Goal: Communication & Community: Answer question/provide support

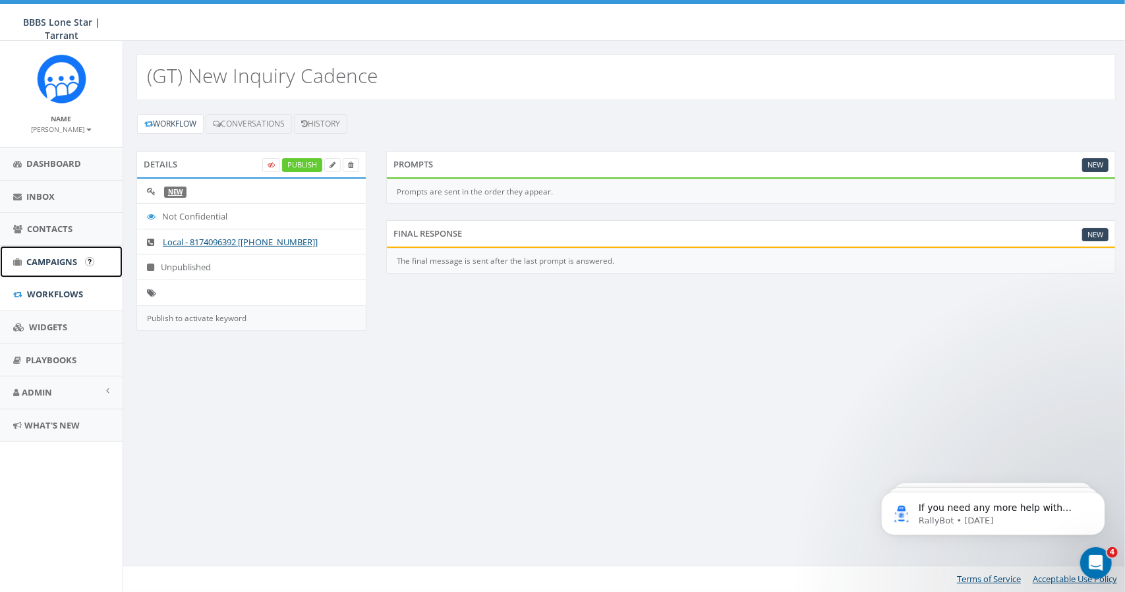
click at [57, 259] on span "Campaigns" at bounding box center [51, 262] width 51 height 12
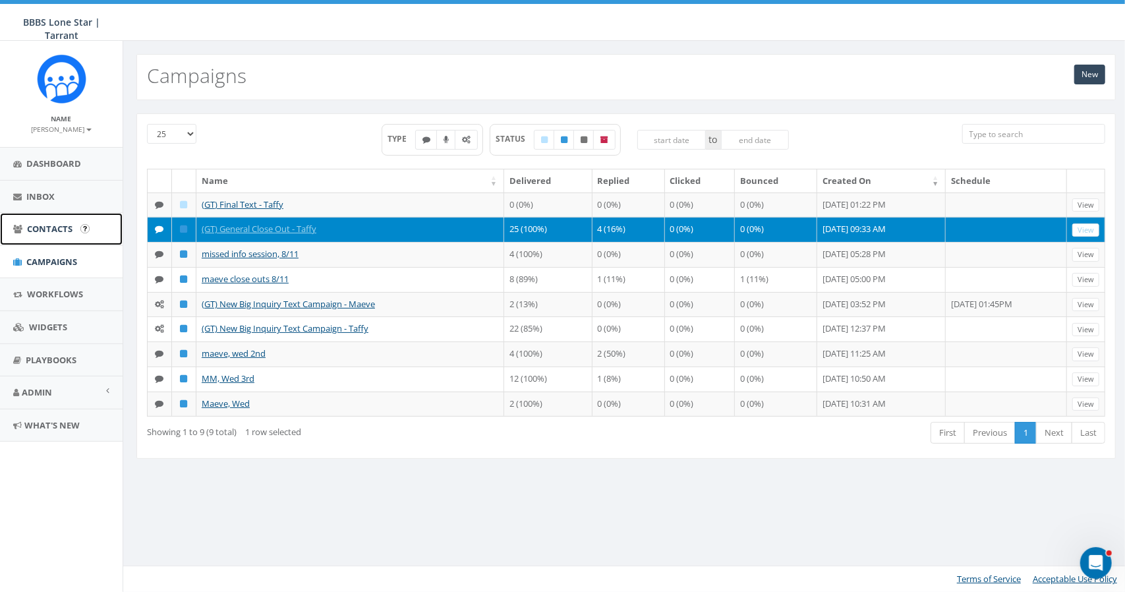
click at [47, 229] on span "Contacts" at bounding box center [49, 229] width 45 height 12
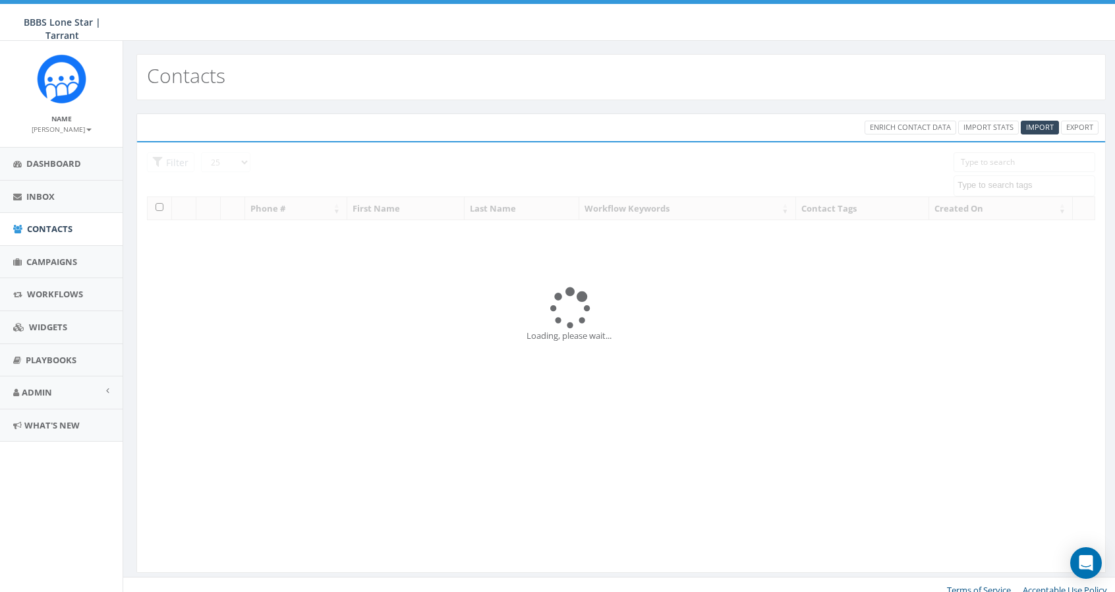
select select
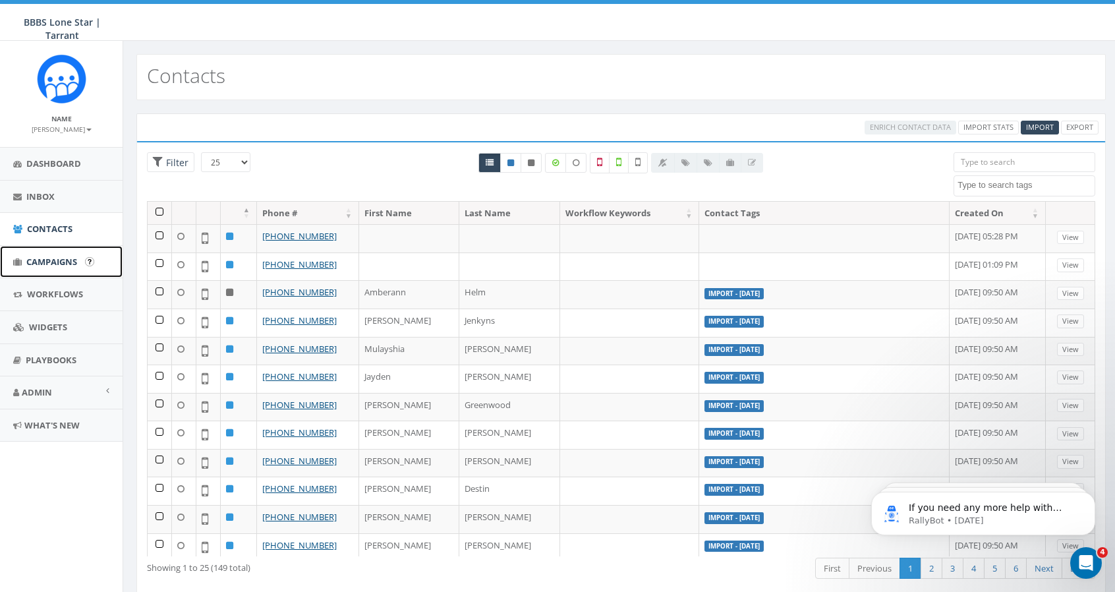
click at [51, 259] on span "Campaigns" at bounding box center [51, 262] width 51 height 12
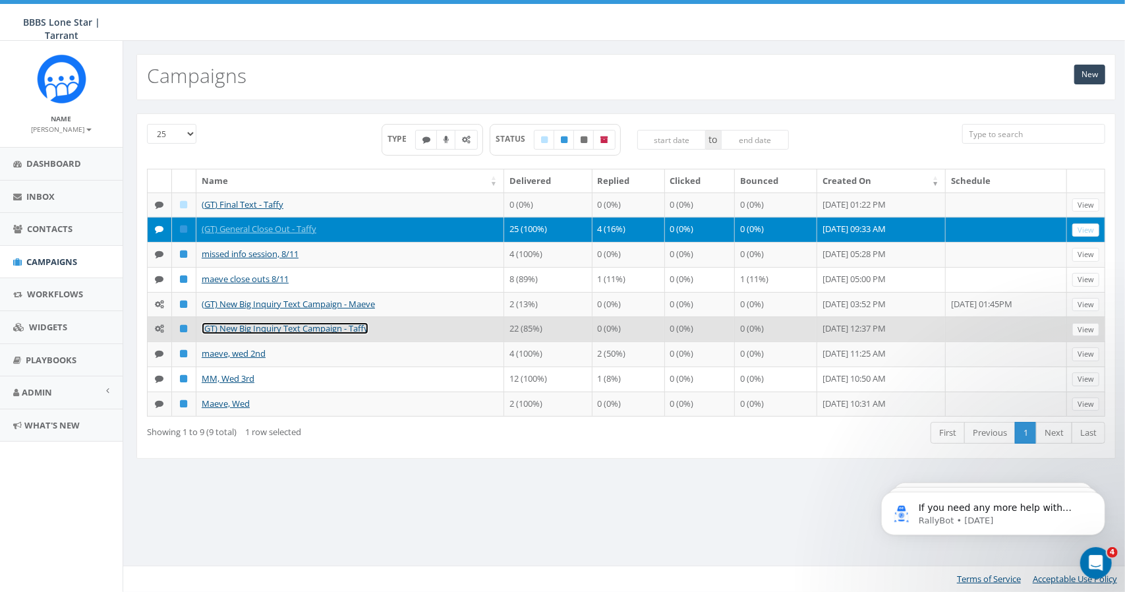
click at [287, 325] on link "(GT) New Big Inquiry Text Campaign - Taffy" at bounding box center [285, 328] width 167 height 12
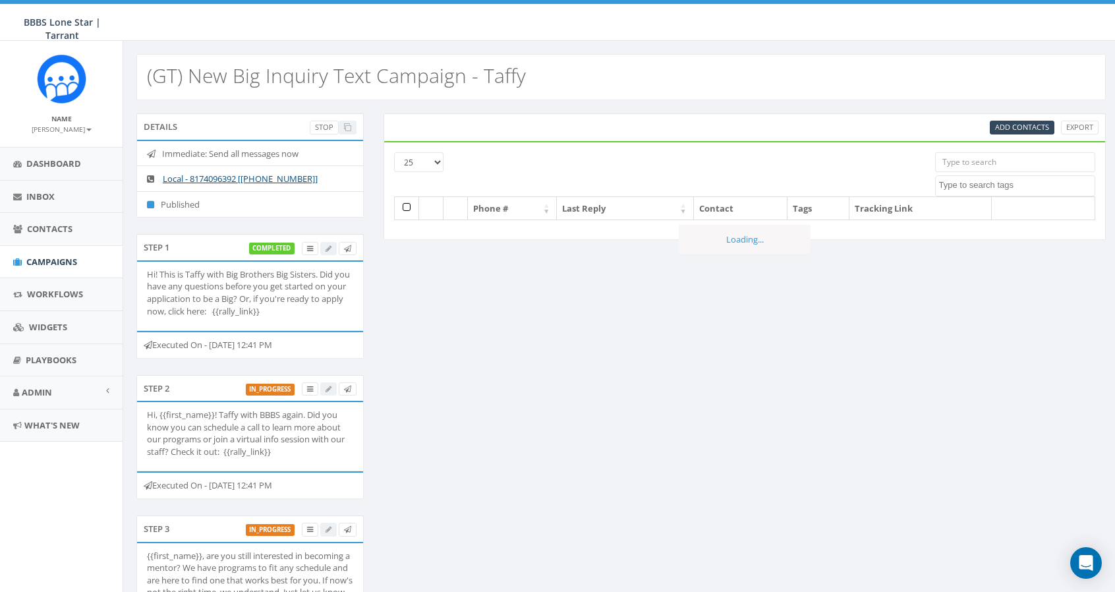
select select
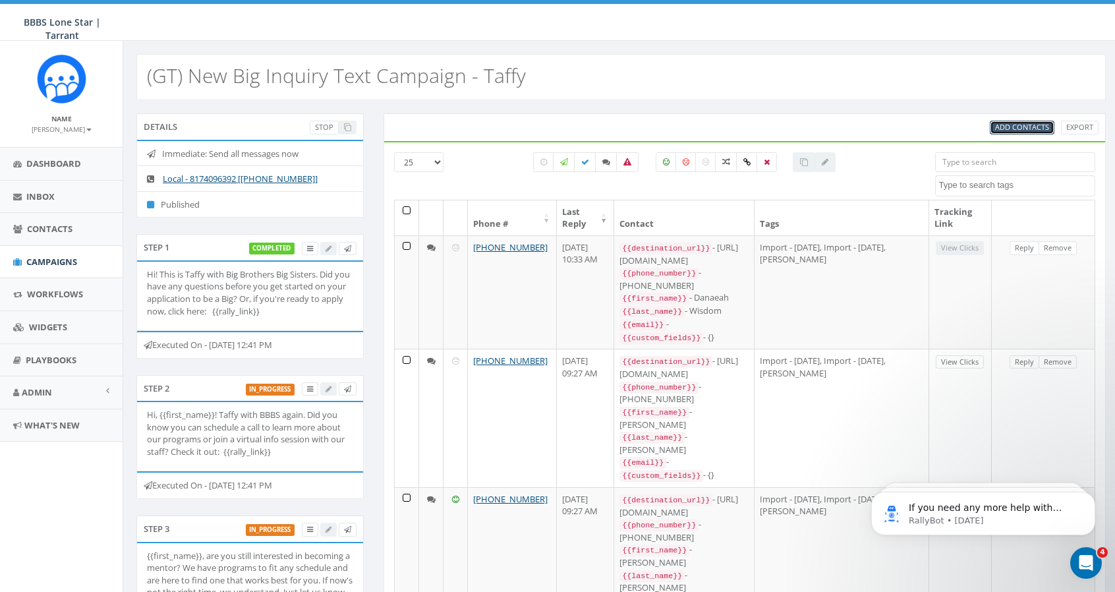
click at [998, 126] on span "Add Contacts" at bounding box center [1022, 127] width 54 height 10
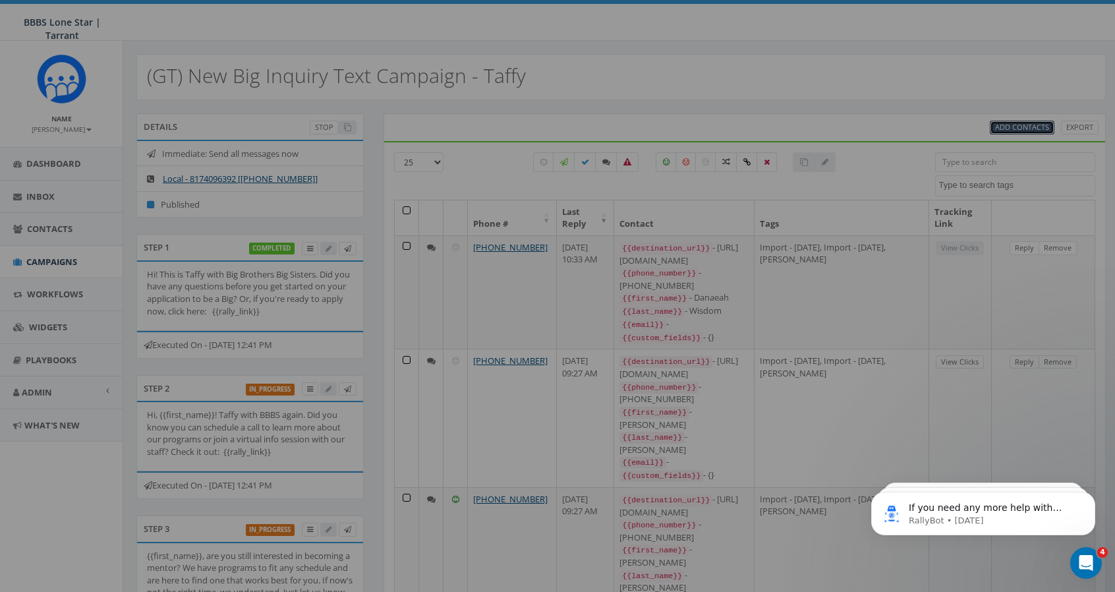
select select
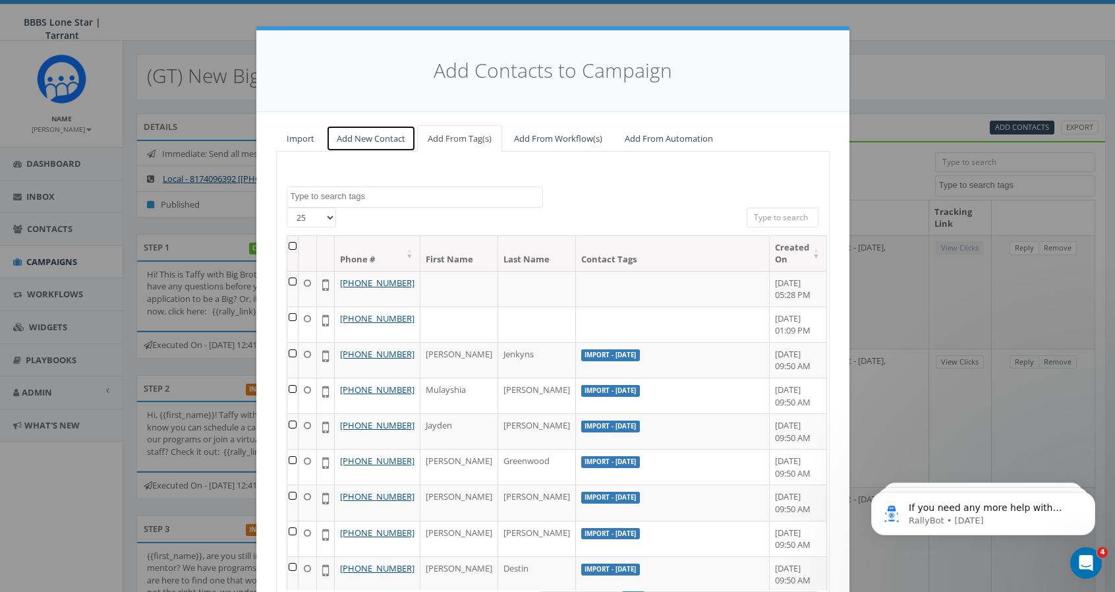
click at [368, 134] on link "Add New Contact" at bounding box center [371, 138] width 90 height 27
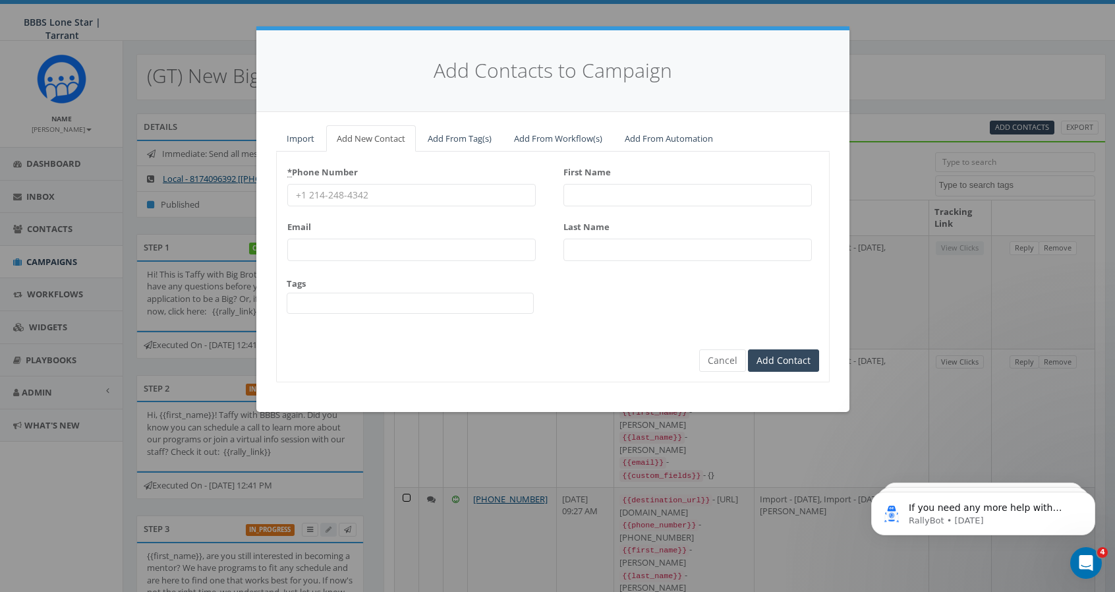
click at [404, 194] on input "* Phone Number" at bounding box center [411, 195] width 248 height 22
type input "6823310122"
click at [572, 193] on input "First Name" at bounding box center [687, 195] width 248 height 22
type input "Vickie"
click at [593, 244] on input "Last Name" at bounding box center [687, 249] width 248 height 22
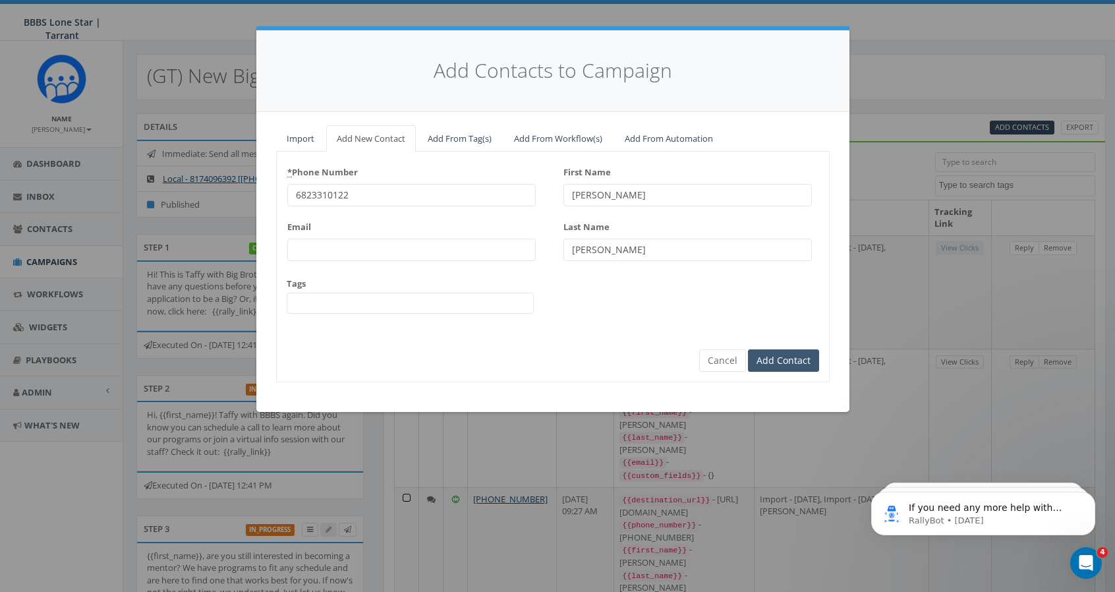
type input "Nix"
click at [781, 363] on input "Add Contact" at bounding box center [783, 360] width 71 height 22
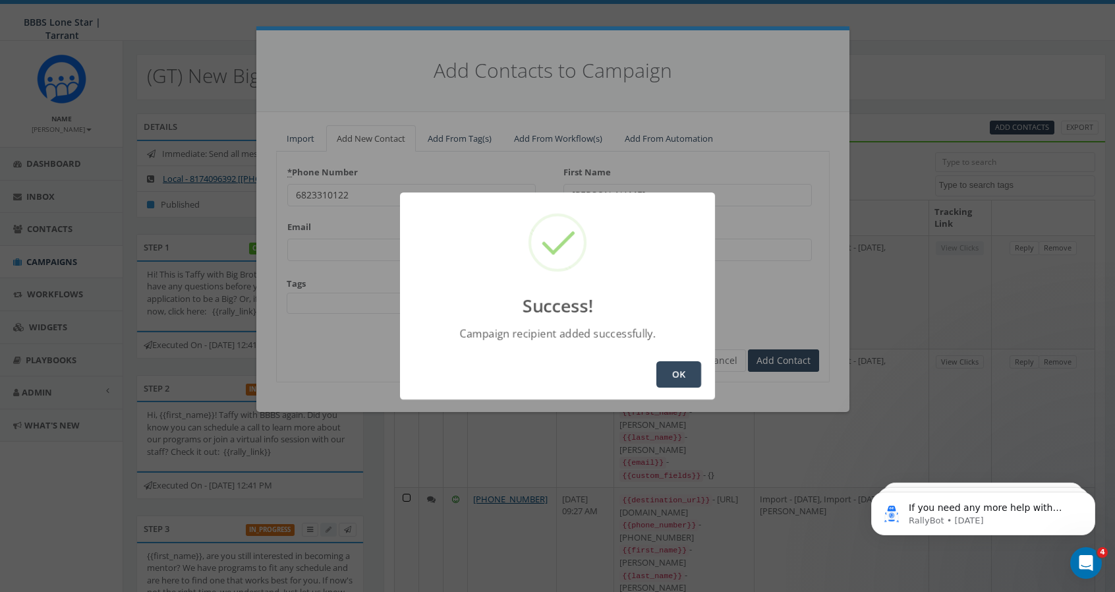
click at [680, 375] on button "OK" at bounding box center [678, 374] width 45 height 26
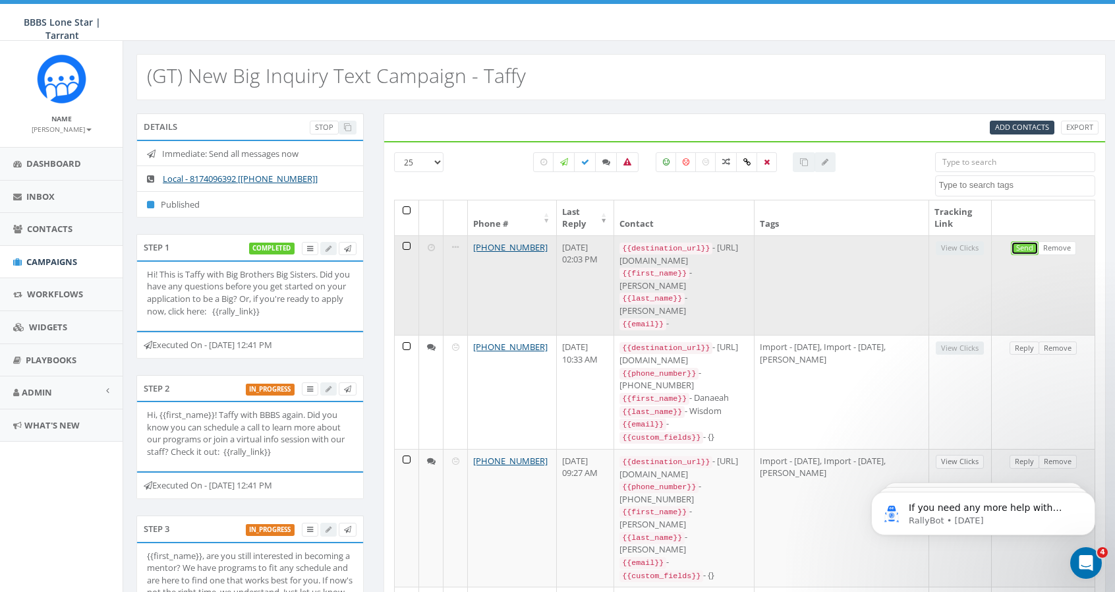
click at [1024, 243] on link "Send" at bounding box center [1025, 248] width 28 height 14
select select
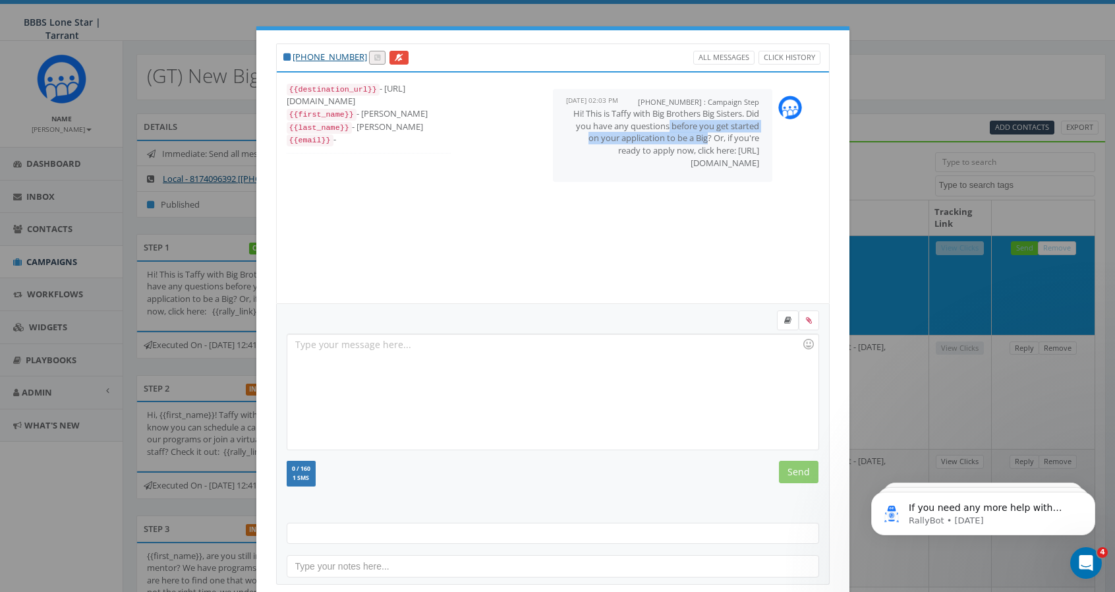
drag, startPoint x: 700, startPoint y: 136, endPoint x: 663, endPoint y: 126, distance: 38.2
click at [663, 126] on p "Hi! This is Taffy with Big Brothers Big Sisters. Did you have any questions bef…" at bounding box center [663, 137] width 194 height 61
click at [696, 179] on div "+18174096392 : Campaign Step August 18, 2025 02:03 PM Hi! This is Taffy with Bi…" at bounding box center [663, 135] width 220 height 93
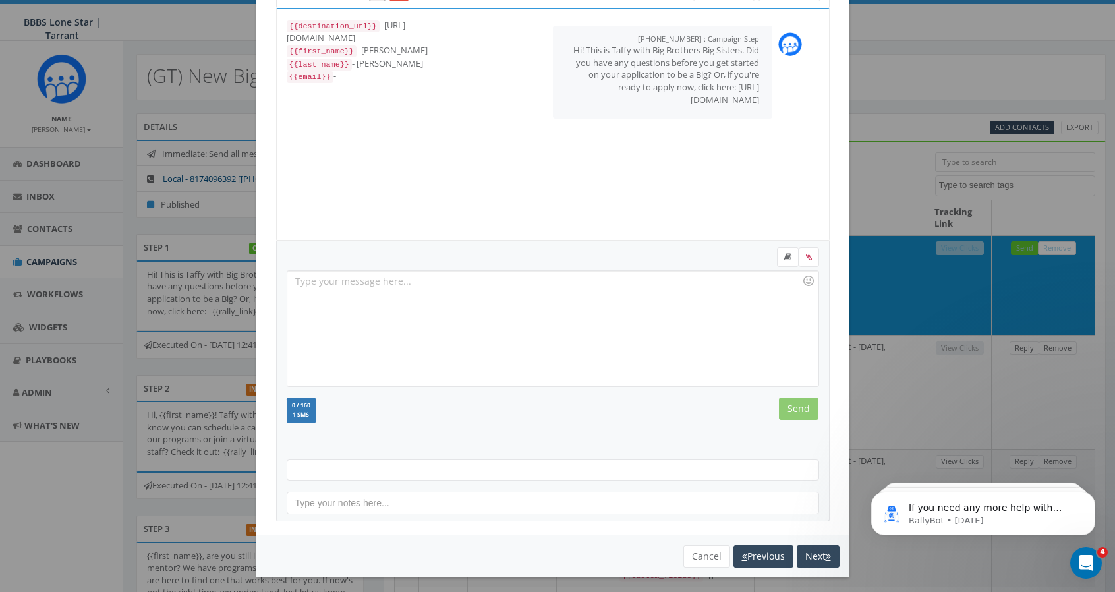
scroll to position [65, 0]
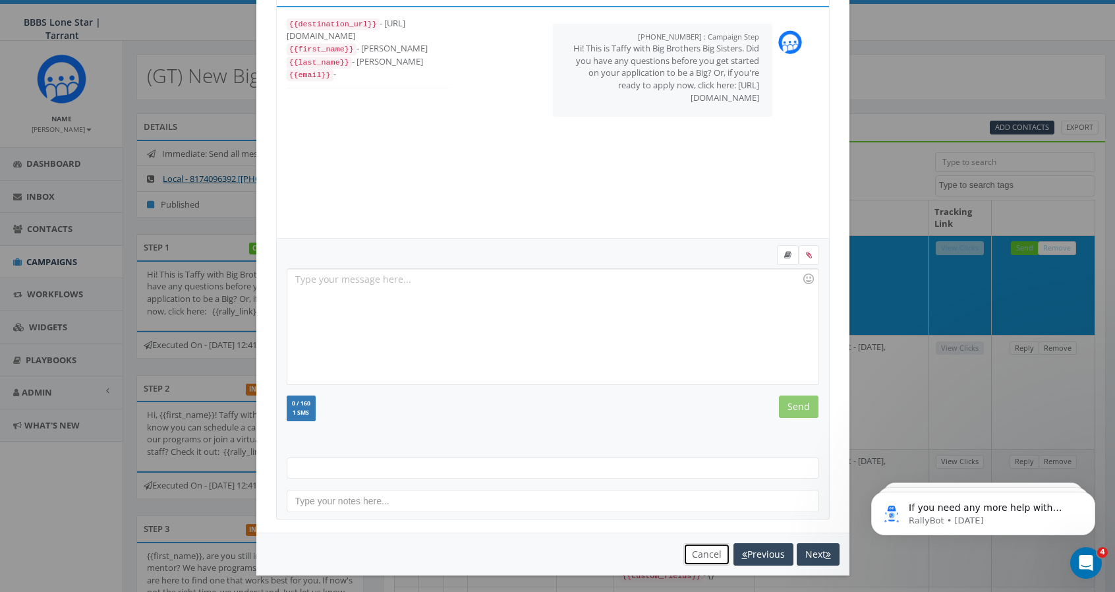
click at [700, 548] on button "Cancel" at bounding box center [706, 554] width 47 height 22
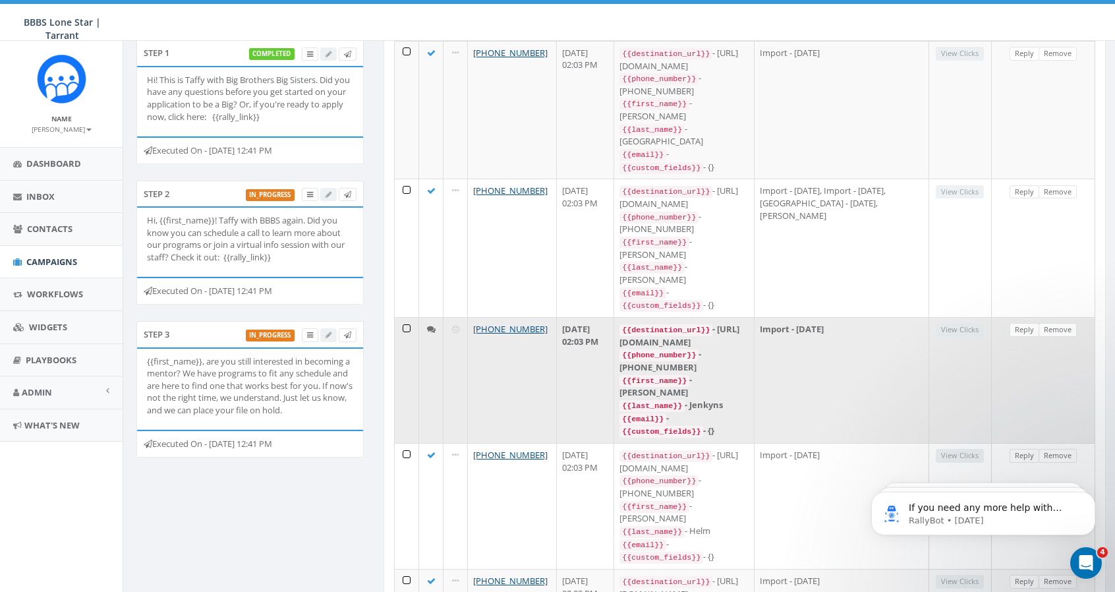
scroll to position [198, 0]
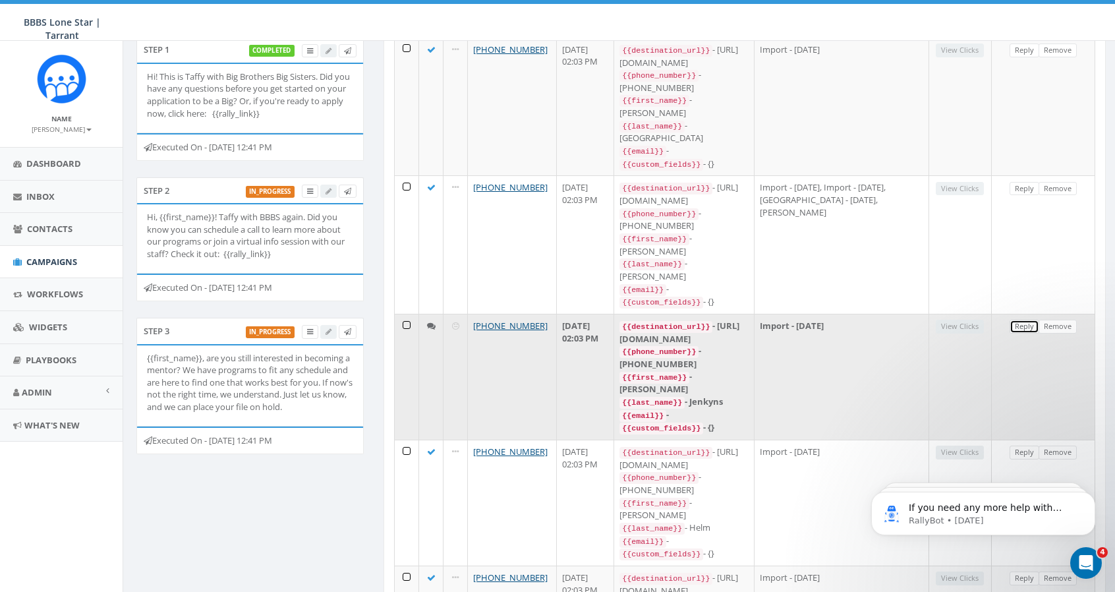
click at [1022, 319] on link "Reply" at bounding box center [1024, 326] width 30 height 14
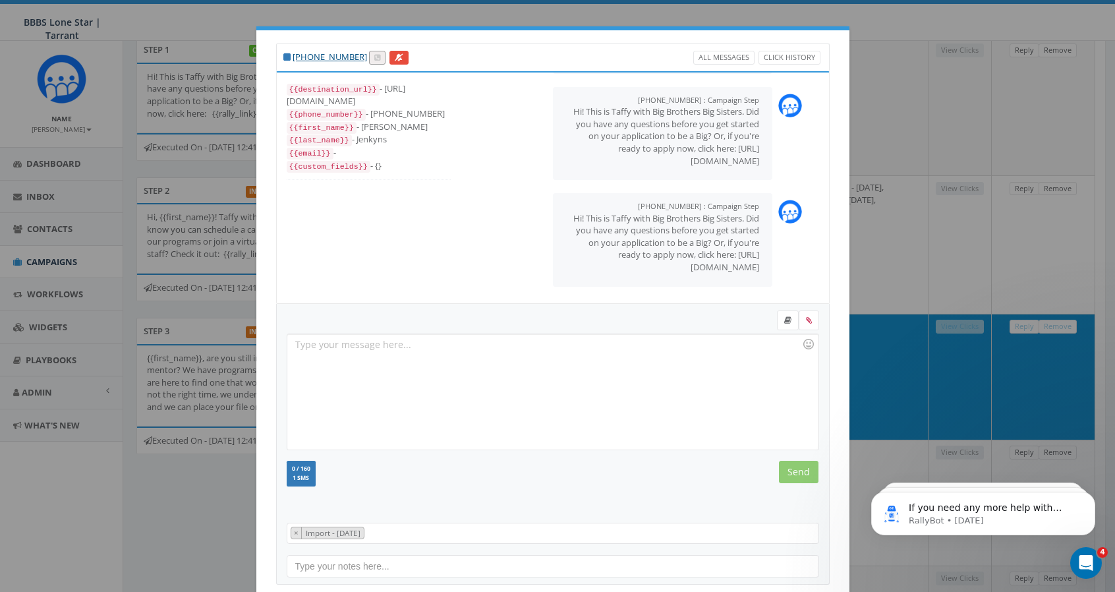
scroll to position [669, 0]
click at [974, 194] on div "+1 714-336-1814 All Messages Click History {{destination_url}} - https://rally.…" at bounding box center [557, 296] width 1115 height 592
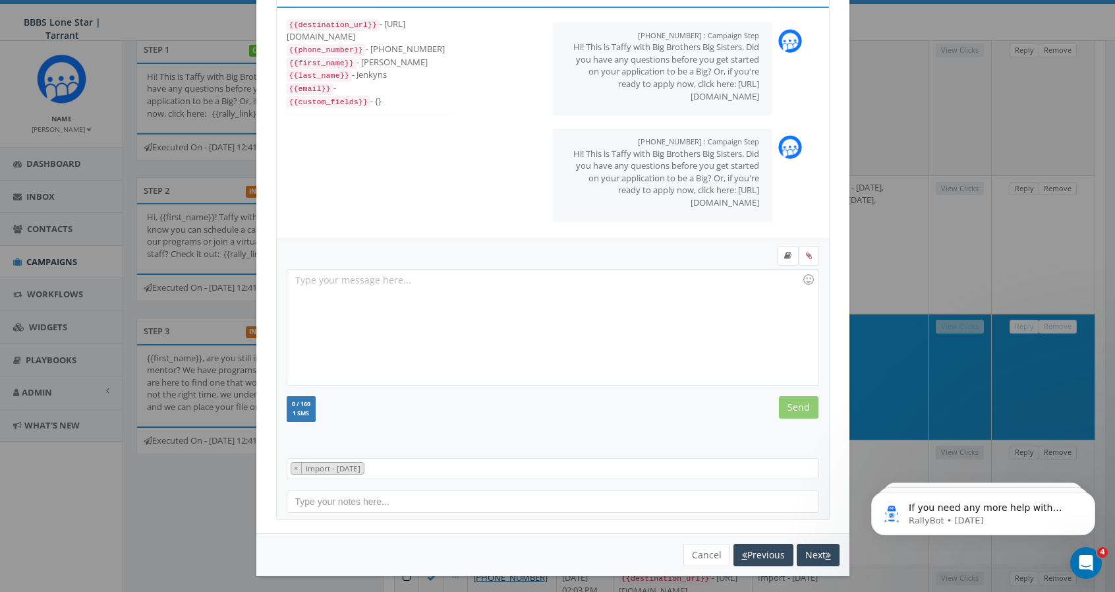
scroll to position [65, 0]
click at [708, 553] on button "Cancel" at bounding box center [706, 554] width 47 height 22
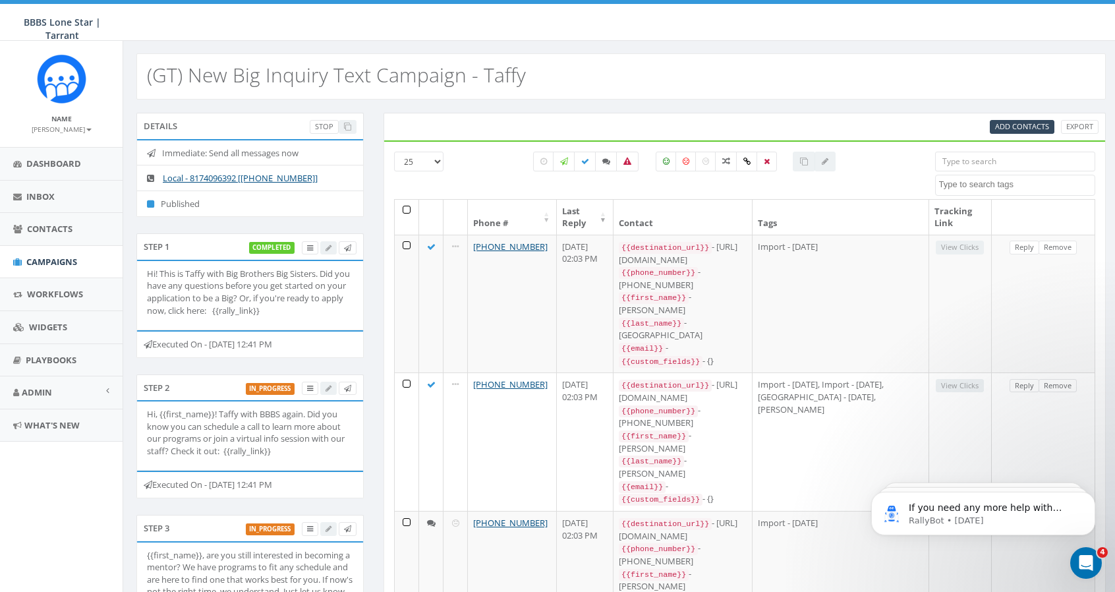
scroll to position [0, 0]
click at [49, 258] on span "Campaigns" at bounding box center [51, 262] width 51 height 12
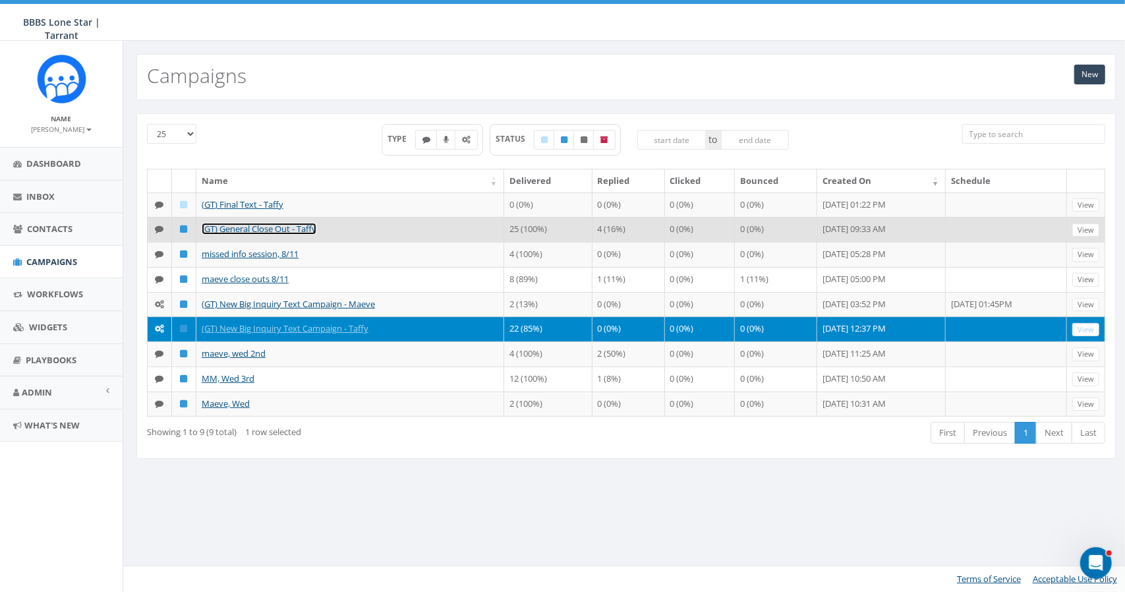
click at [250, 224] on link "(GT) General Close Out - Taffy" at bounding box center [259, 229] width 115 height 12
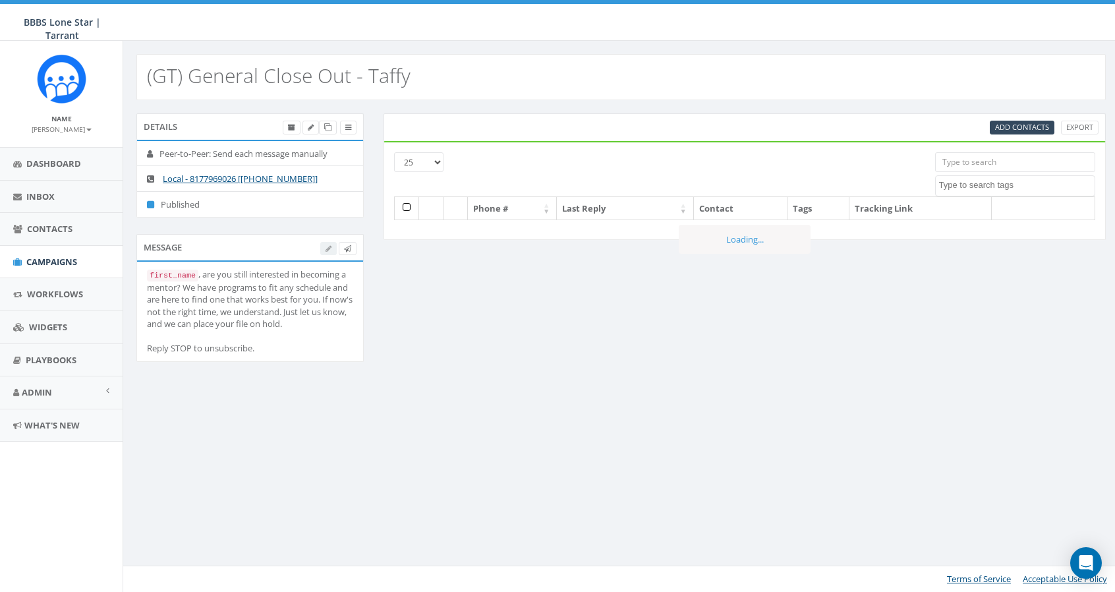
select select
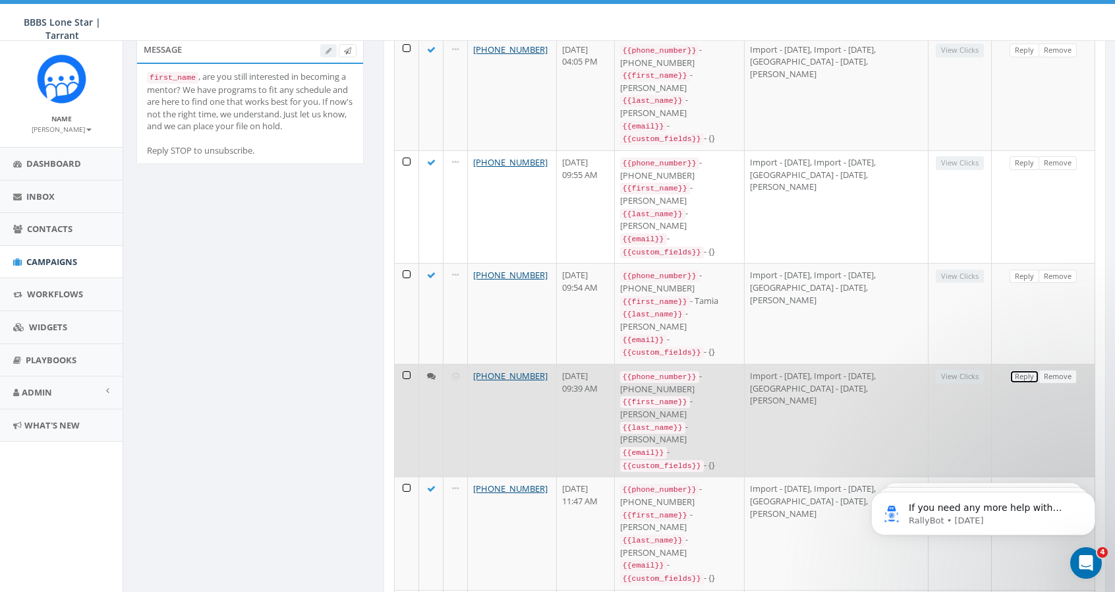
click at [1024, 370] on link "Reply" at bounding box center [1024, 377] width 30 height 14
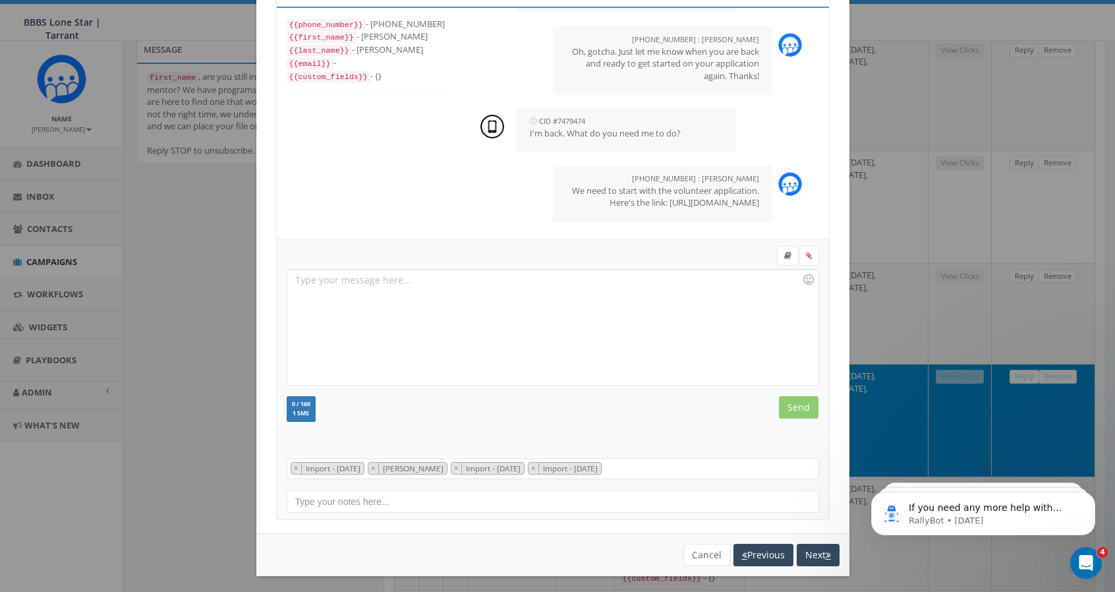
scroll to position [65, 0]
click at [740, 549] on button "Previous" at bounding box center [763, 554] width 60 height 22
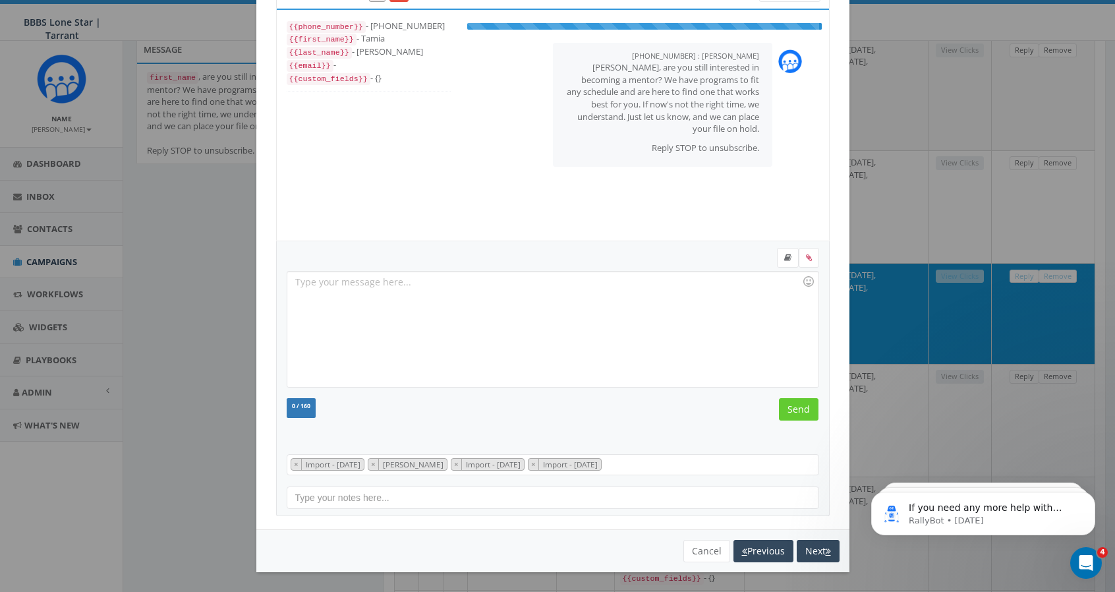
scroll to position [39, 0]
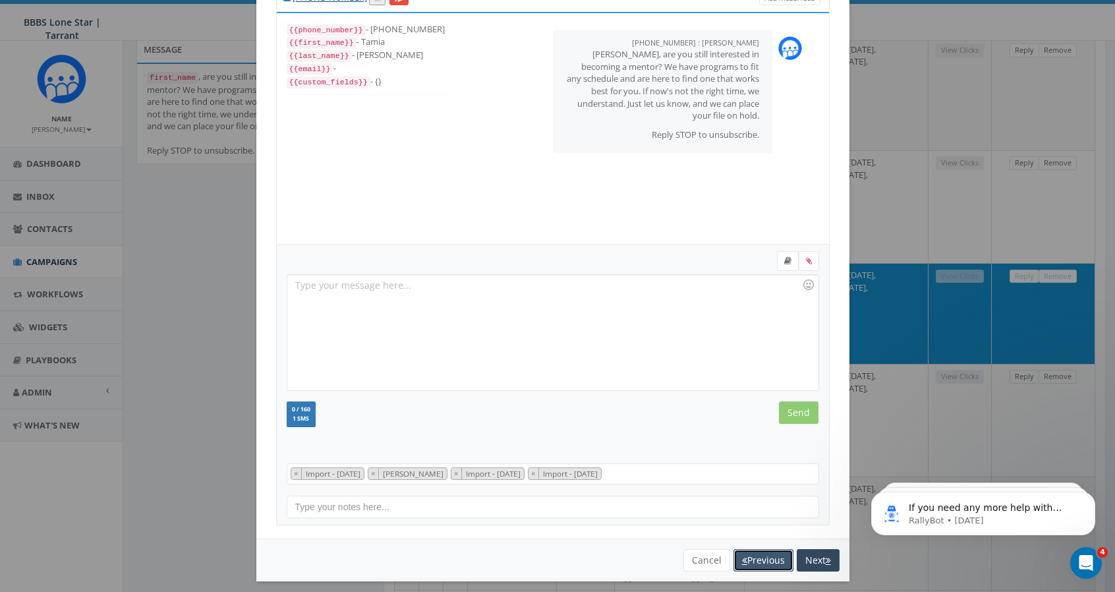
click at [740, 549] on button "Previous" at bounding box center [763, 560] width 60 height 22
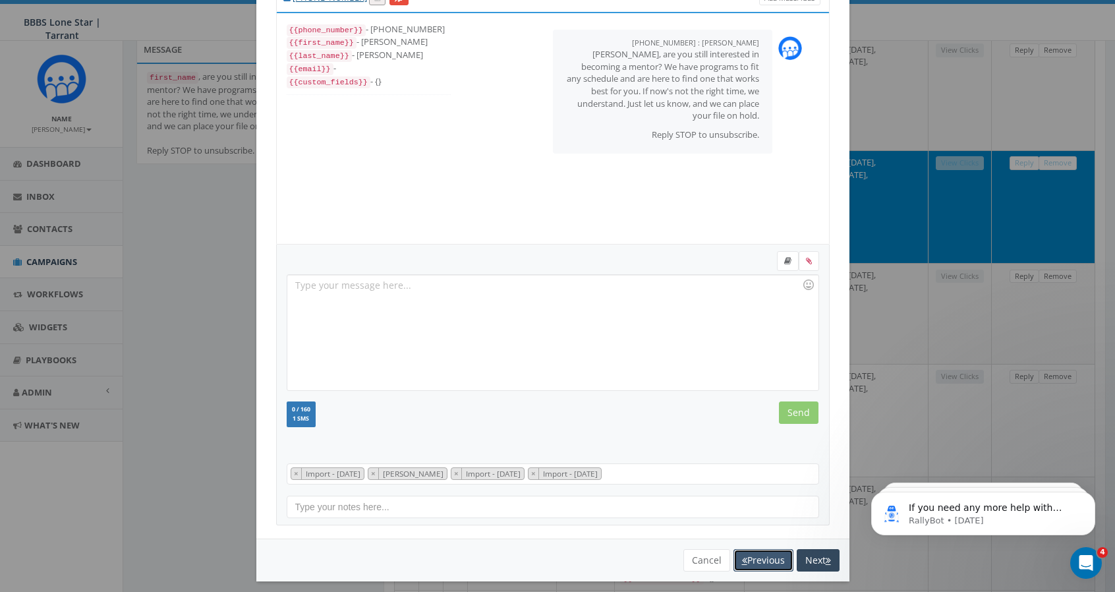
click at [740, 549] on button "Previous" at bounding box center [763, 560] width 60 height 22
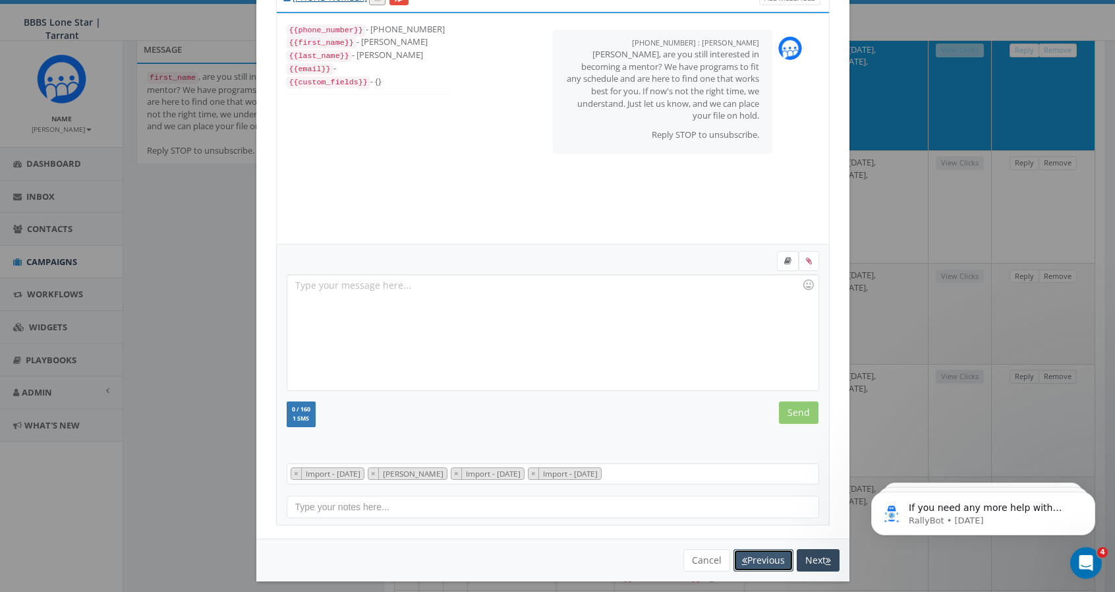
click at [738, 549] on button "Previous" at bounding box center [763, 560] width 60 height 22
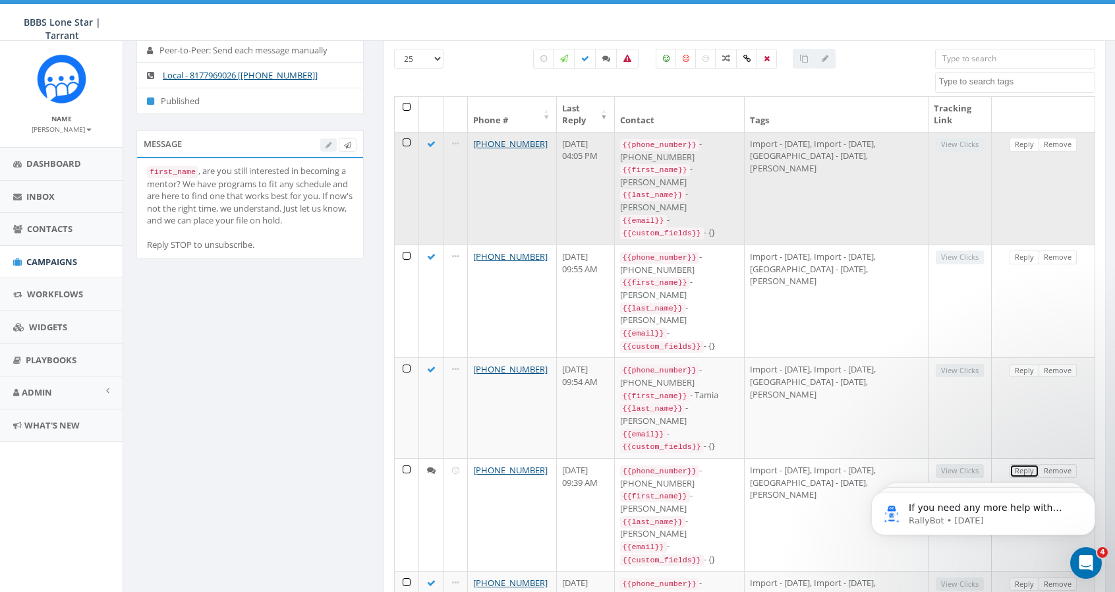
scroll to position [0, 0]
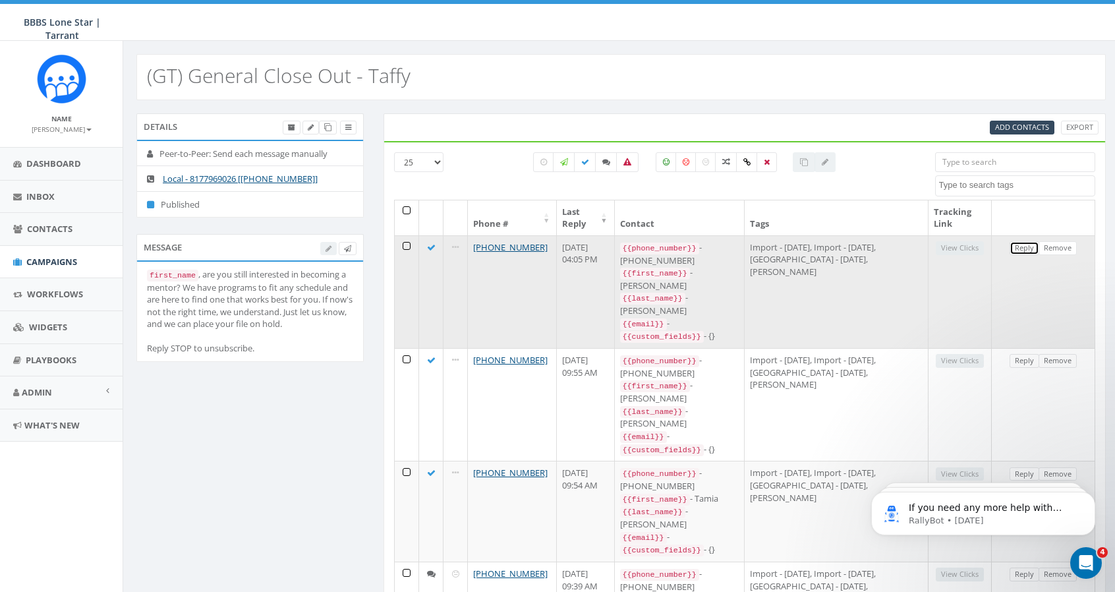
click at [1020, 244] on link "Reply" at bounding box center [1024, 248] width 30 height 14
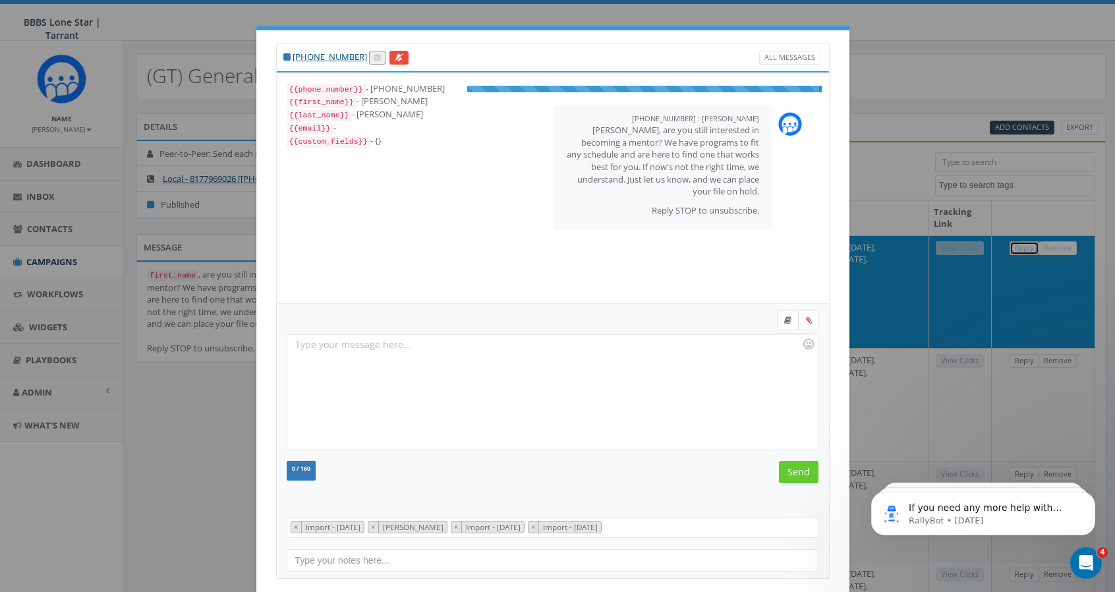
scroll to position [38, 0]
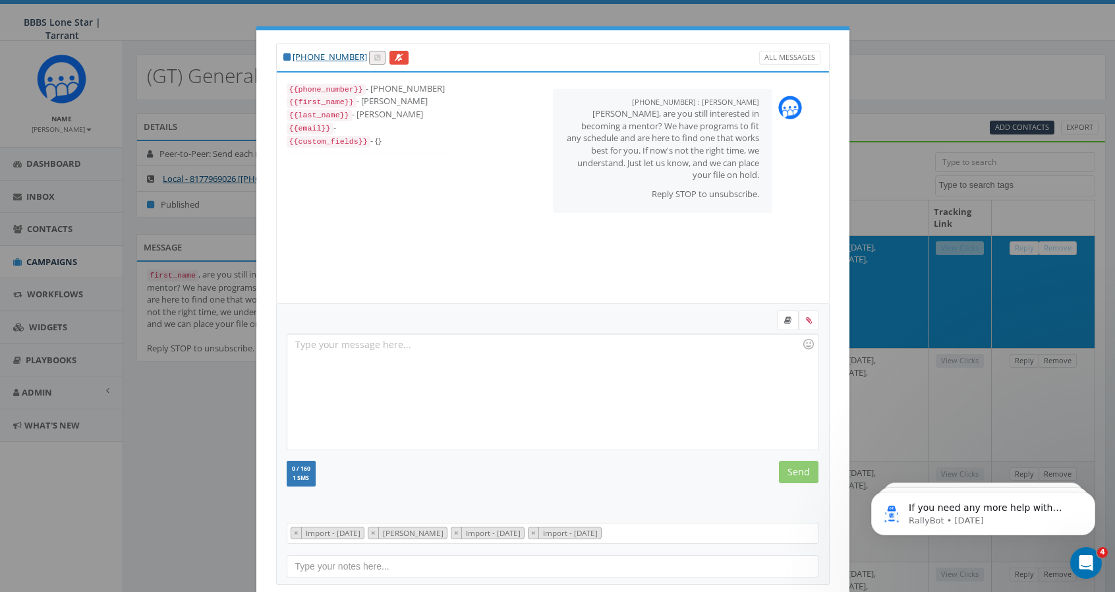
click at [219, 432] on div "+1 817-932-8078 All Messages {{phone_number}} - +18179328078 {{first_name}} - T…" at bounding box center [557, 296] width 1115 height 592
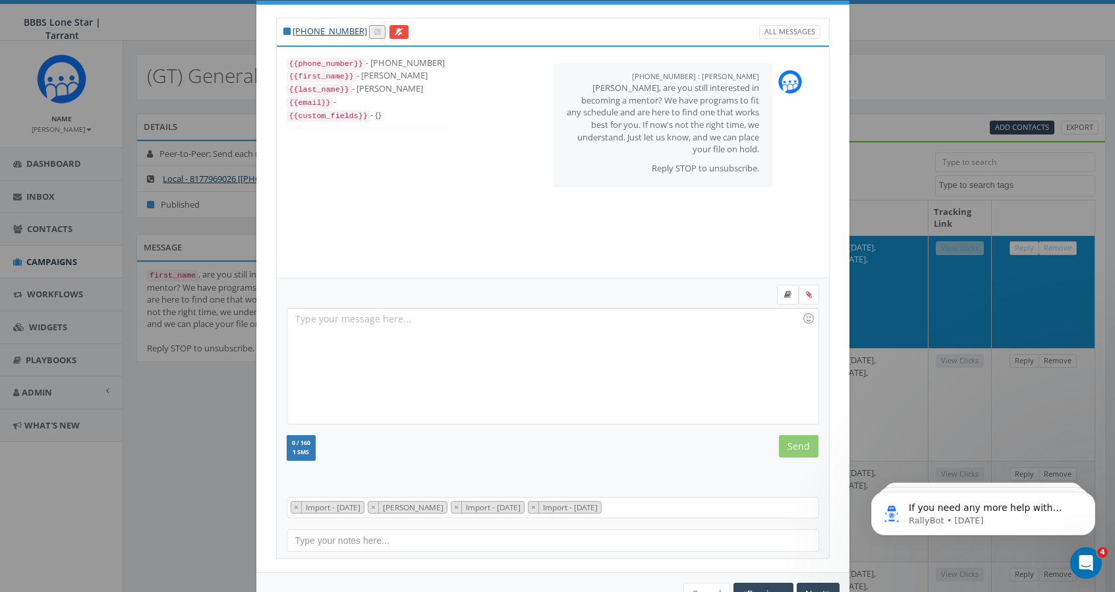
scroll to position [65, 0]
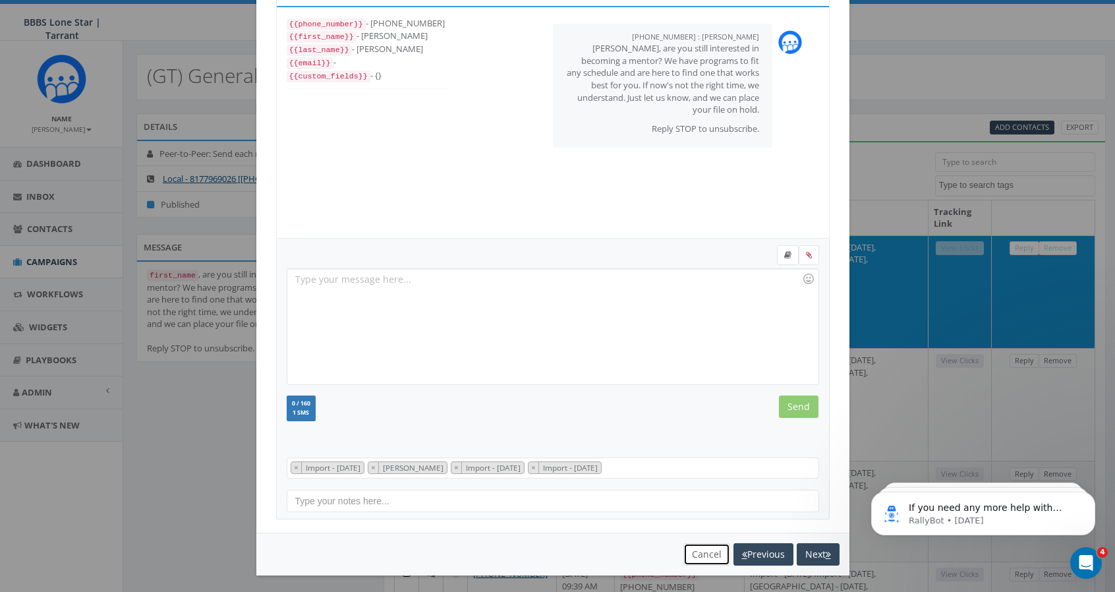
click at [702, 554] on button "Cancel" at bounding box center [706, 554] width 47 height 22
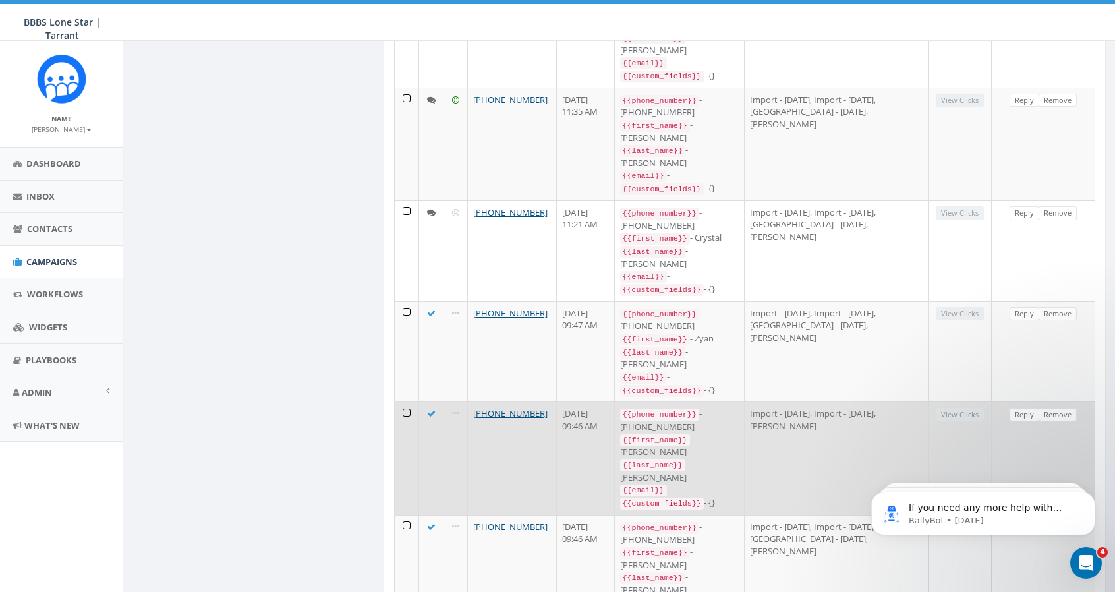
scroll to position [1054, 0]
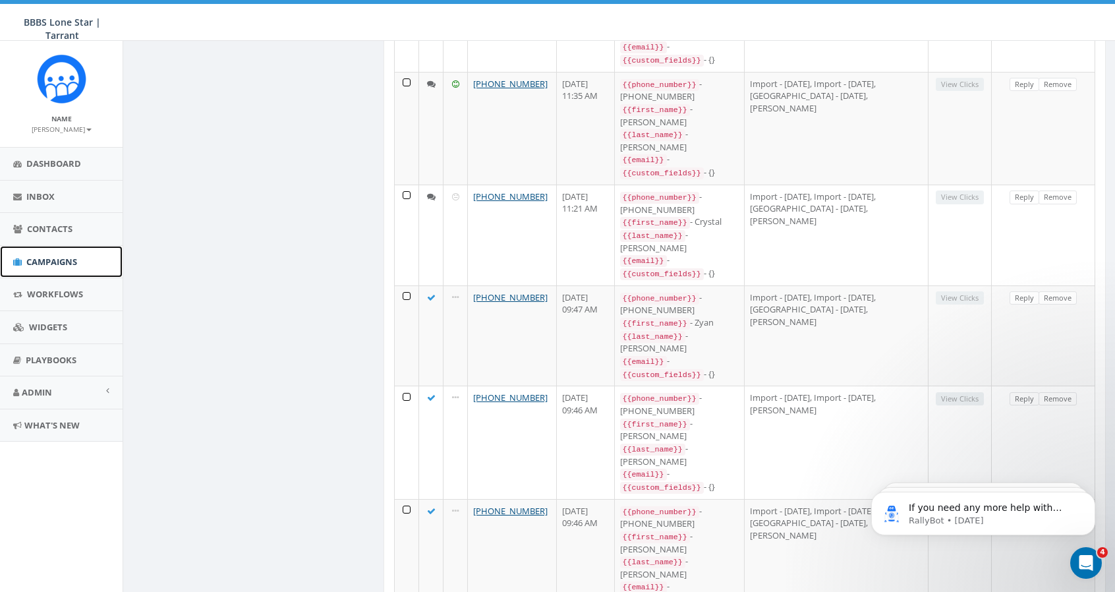
click at [49, 259] on span "Campaigns" at bounding box center [51, 262] width 51 height 12
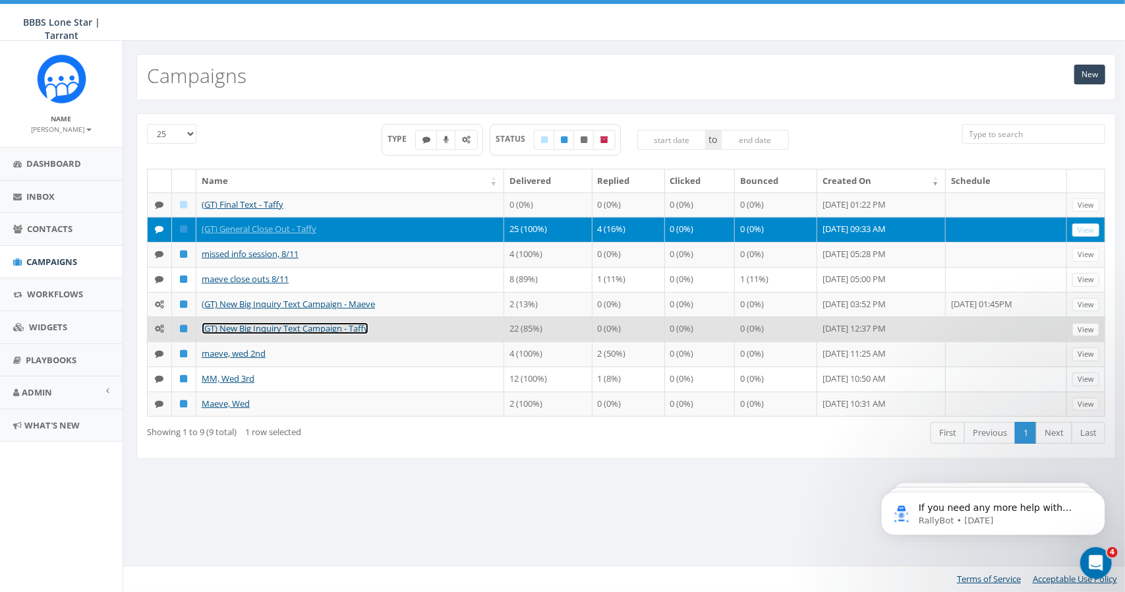
click at [311, 326] on link "(GT) New Big Inquiry Text Campaign - Taffy" at bounding box center [285, 328] width 167 height 12
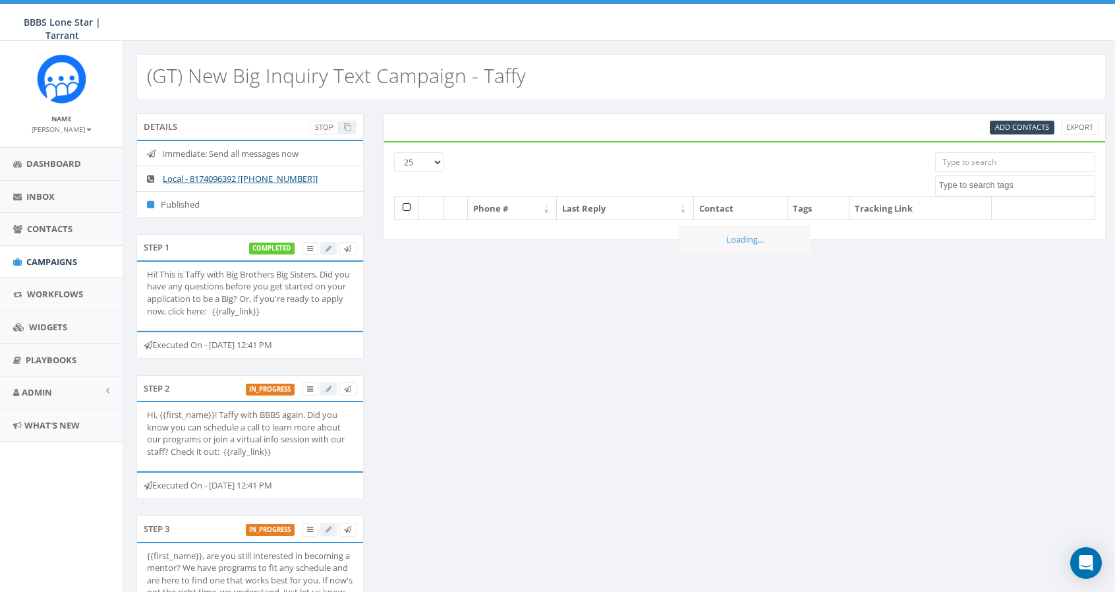
select select
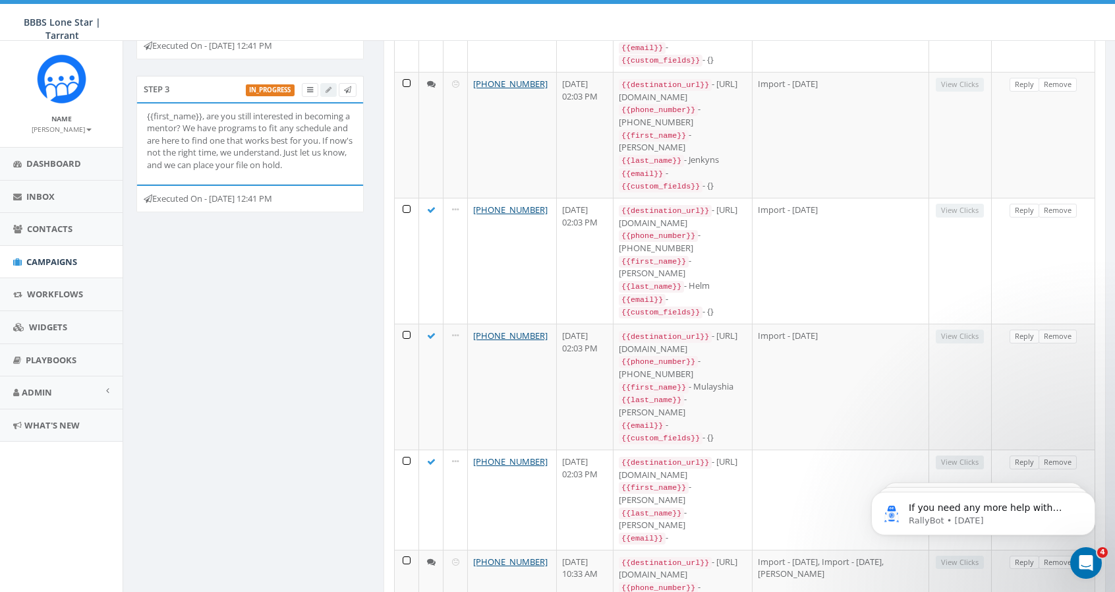
scroll to position [527, 0]
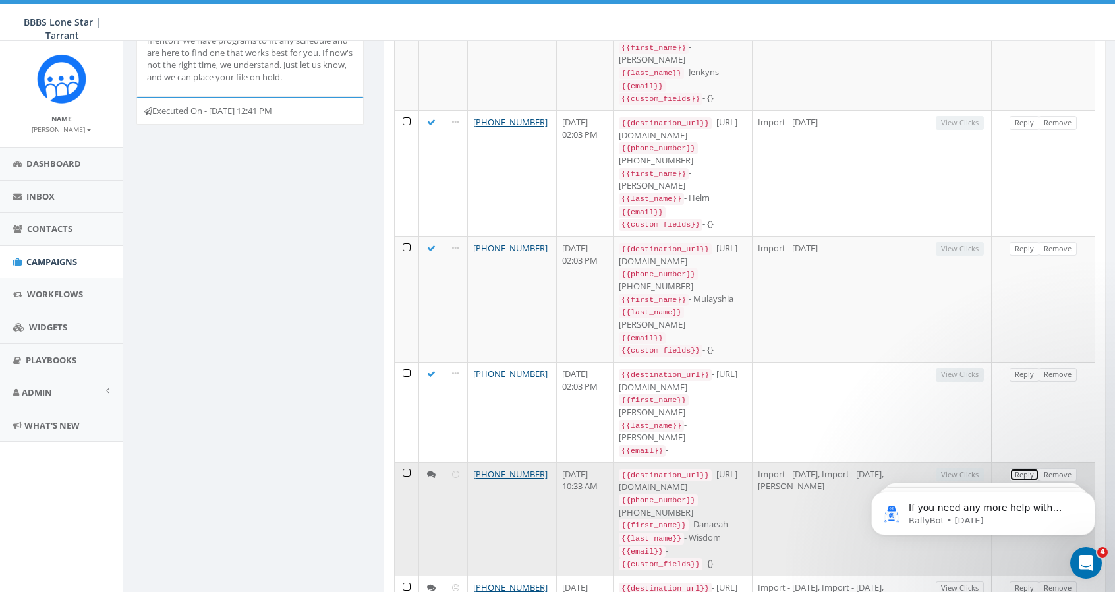
click at [1023, 468] on link "Reply" at bounding box center [1024, 475] width 30 height 14
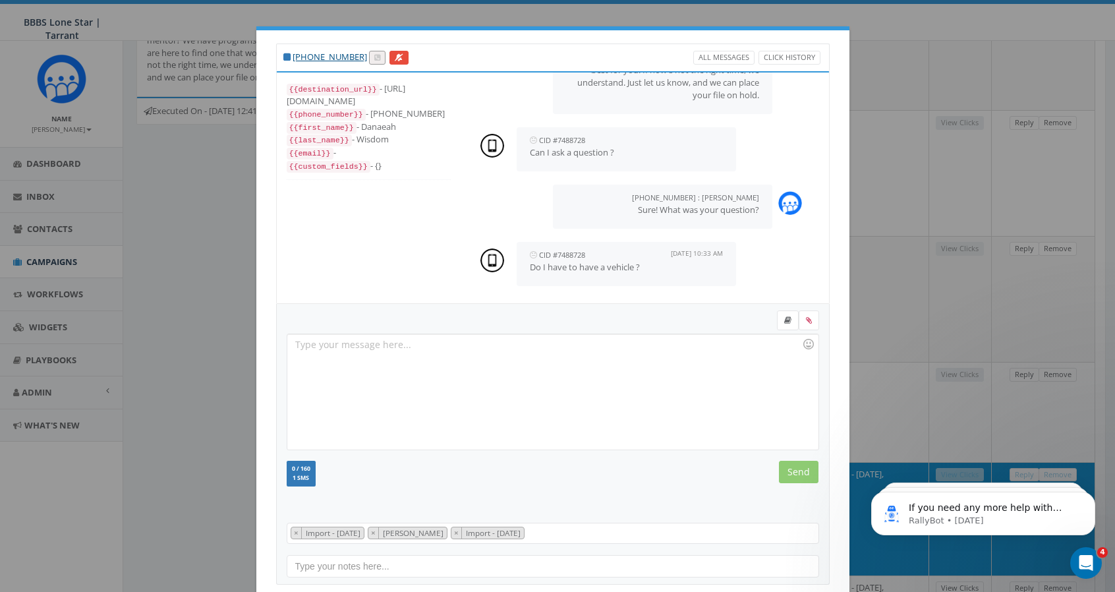
scroll to position [186, 0]
click at [410, 348] on div at bounding box center [552, 391] width 530 height 115
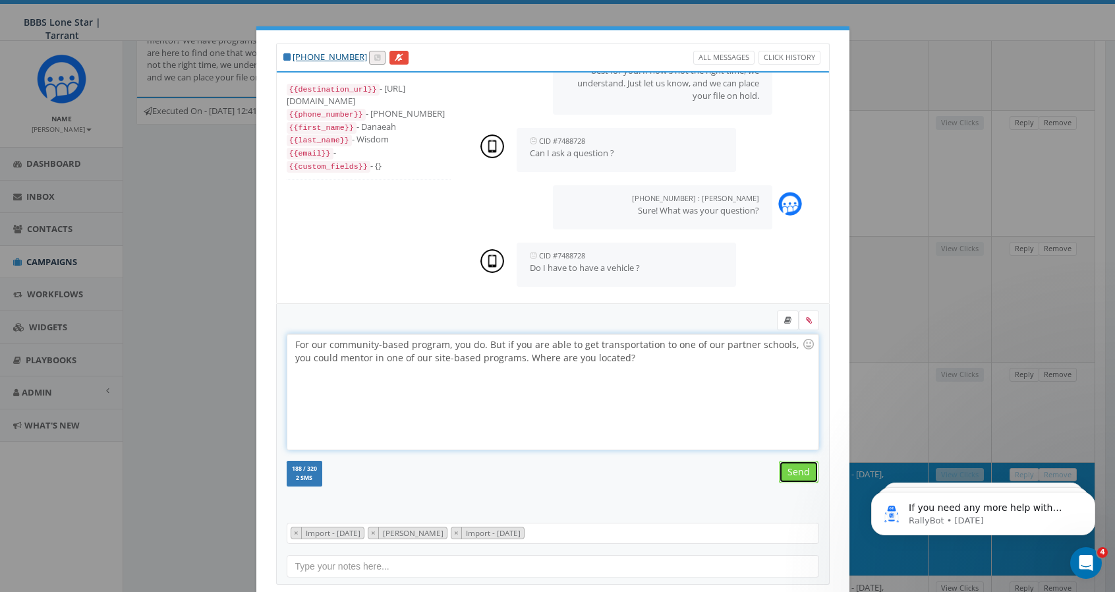
click at [797, 468] on input "Send" at bounding box center [799, 471] width 40 height 22
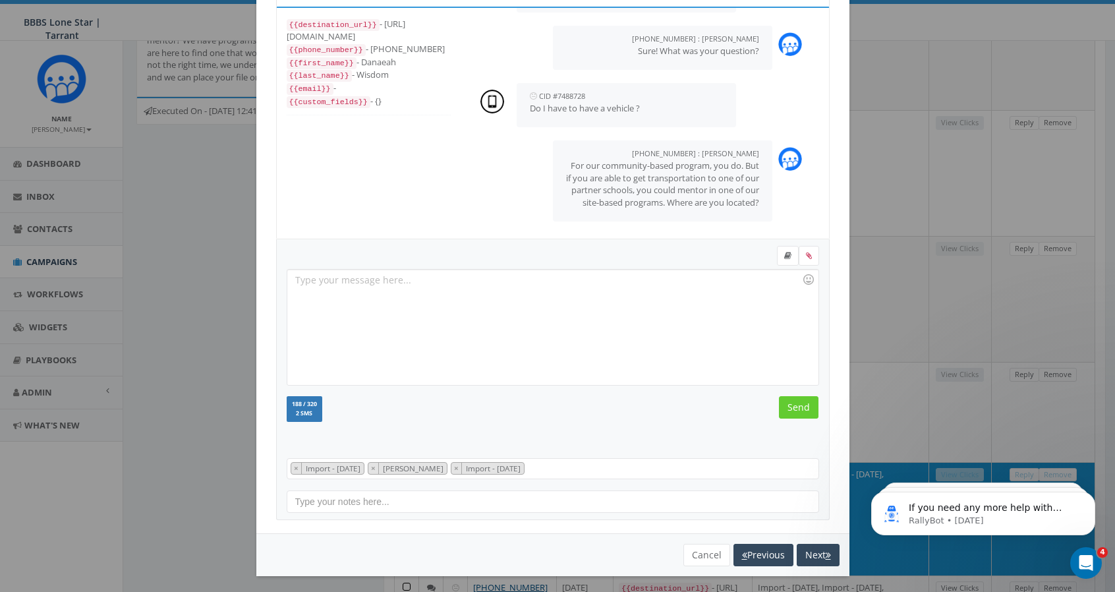
scroll to position [65, 0]
click at [700, 551] on button "Cancel" at bounding box center [706, 554] width 47 height 22
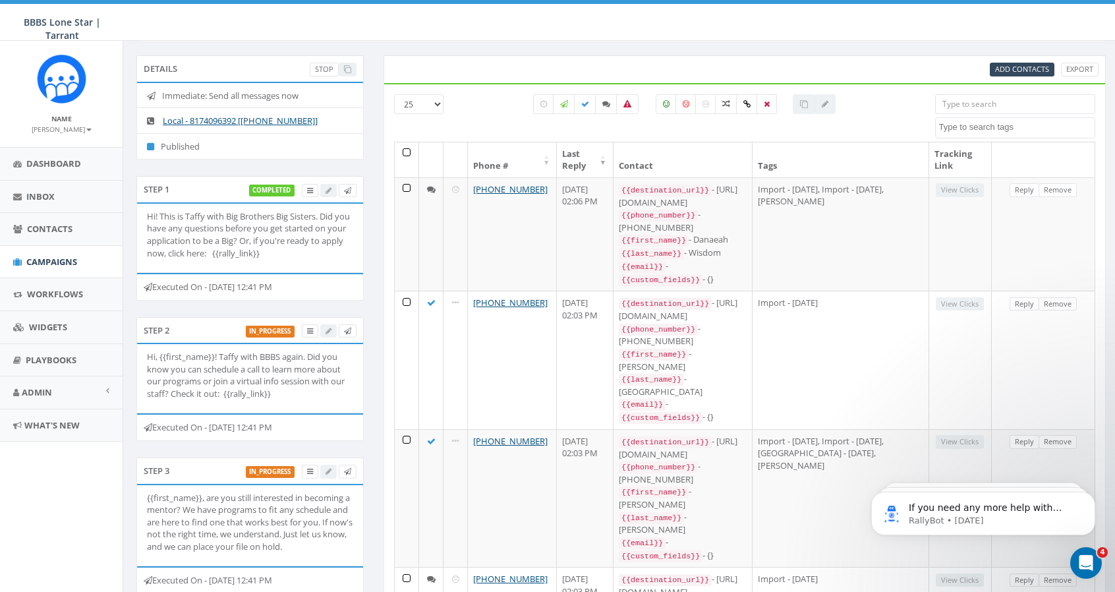
scroll to position [0, 0]
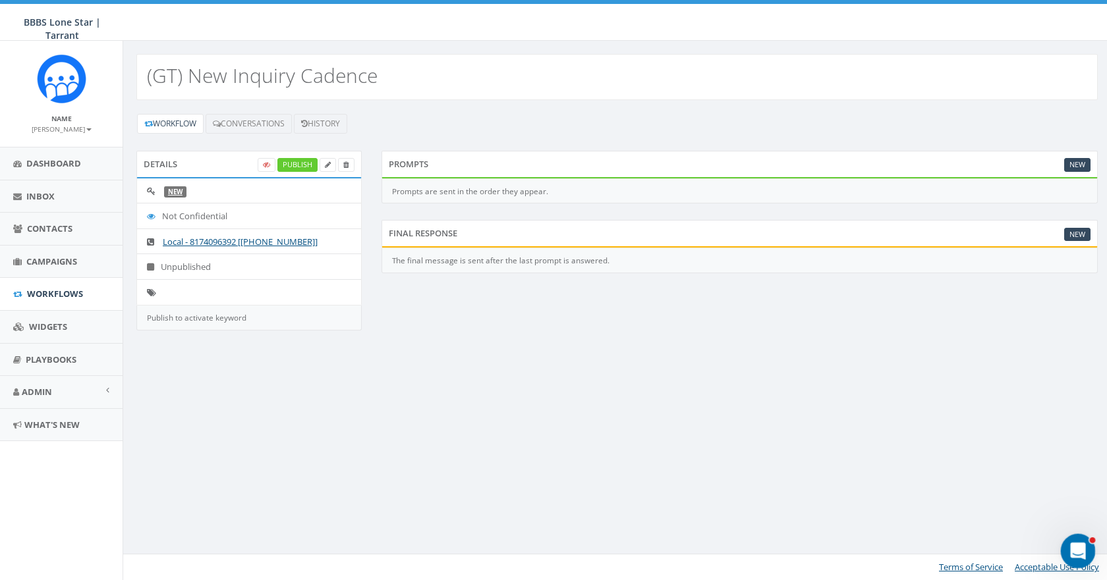
click at [1076, 547] on icon "Open Intercom Messenger" at bounding box center [1075, 549] width 9 height 11
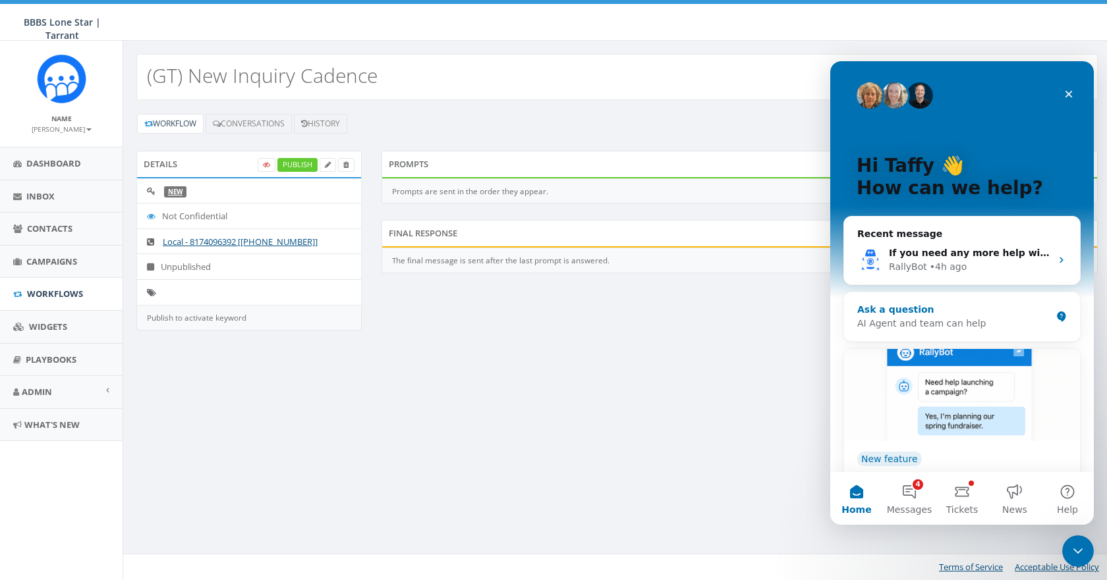
click at [911, 302] on div "Ask a question AI Agent and team can help" at bounding box center [962, 316] width 236 height 49
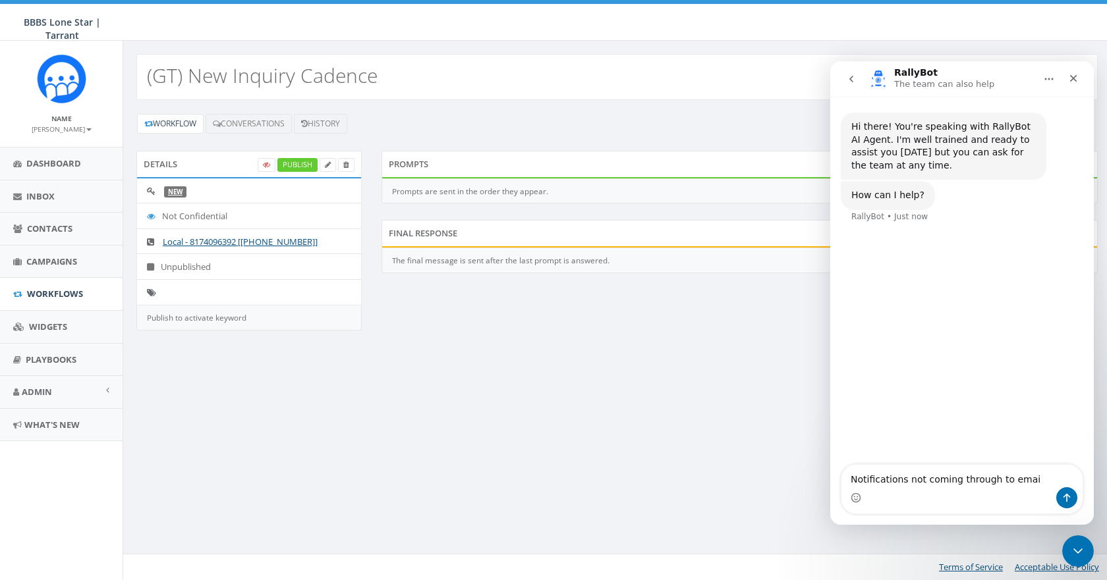
type textarea "Notifications not coming through to email"
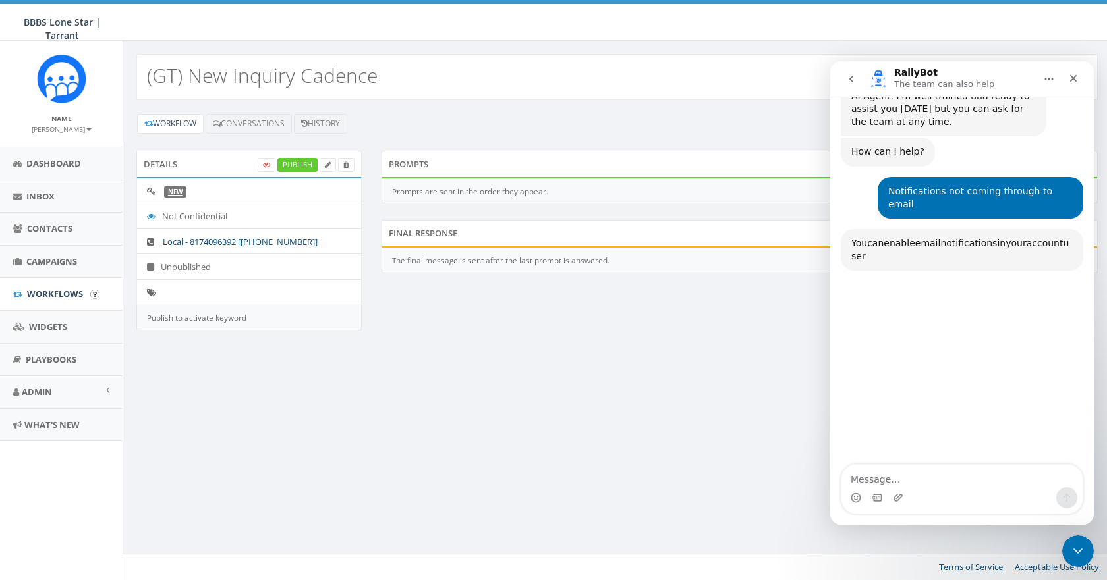
scroll to position [127, 0]
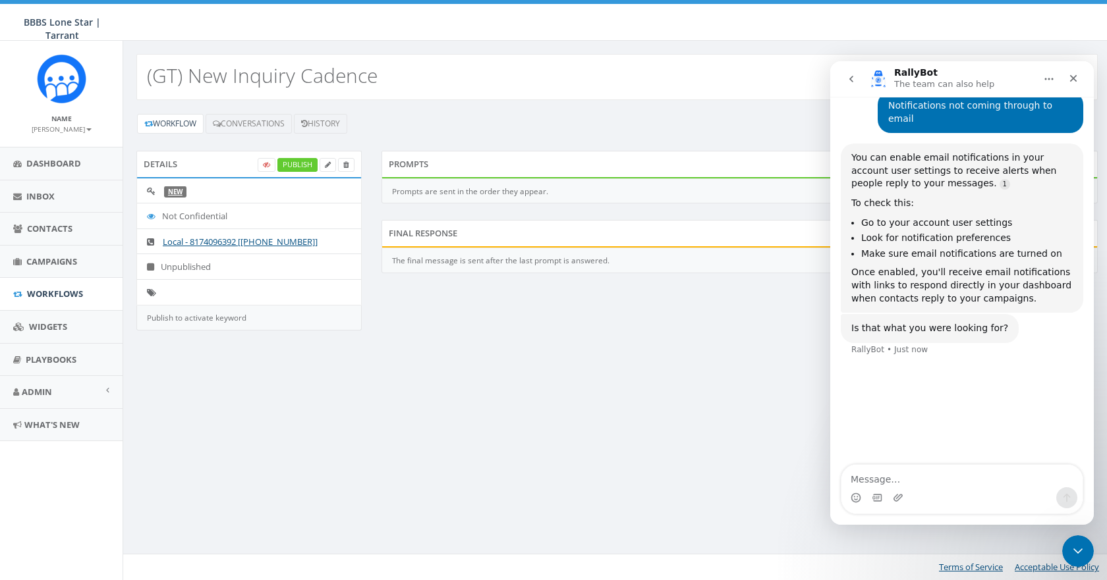
click at [86, 128] on b at bounding box center [88, 129] width 5 height 3
click at [42, 147] on link "Profile" at bounding box center [66, 149] width 104 height 16
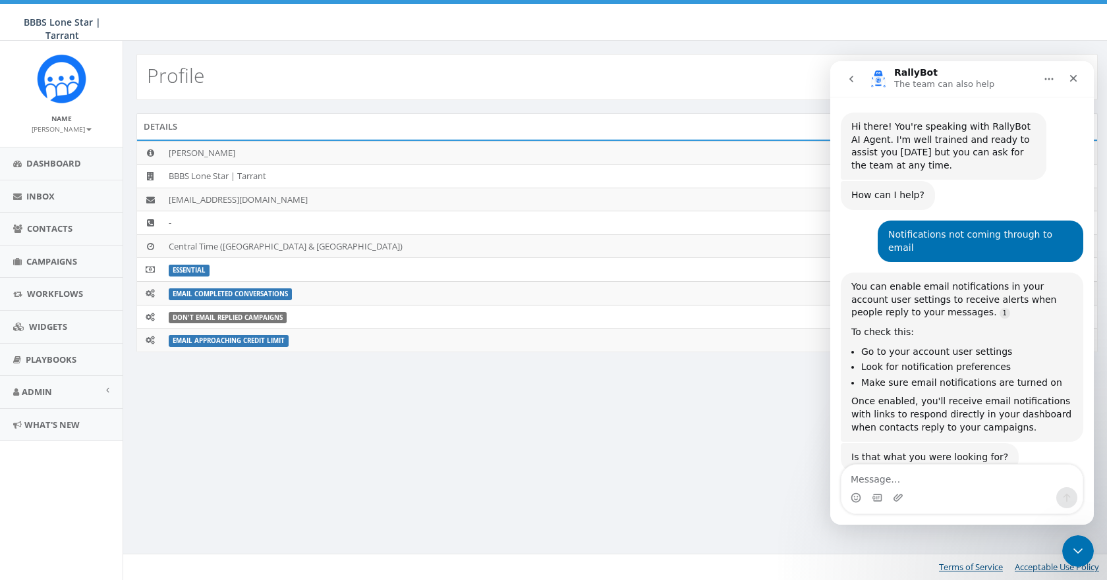
scroll to position [22, 0]
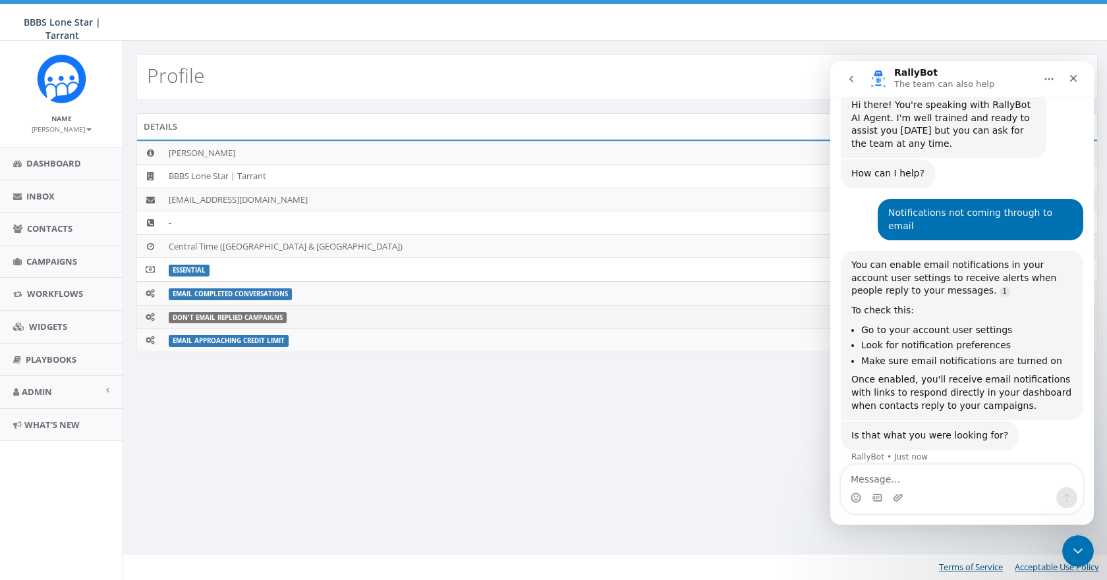
click at [269, 318] on label "Don't Email Replied Campaigns" at bounding box center [228, 318] width 118 height 12
click at [1077, 543] on icon "Close Intercom Messenger" at bounding box center [1076, 550] width 16 height 16
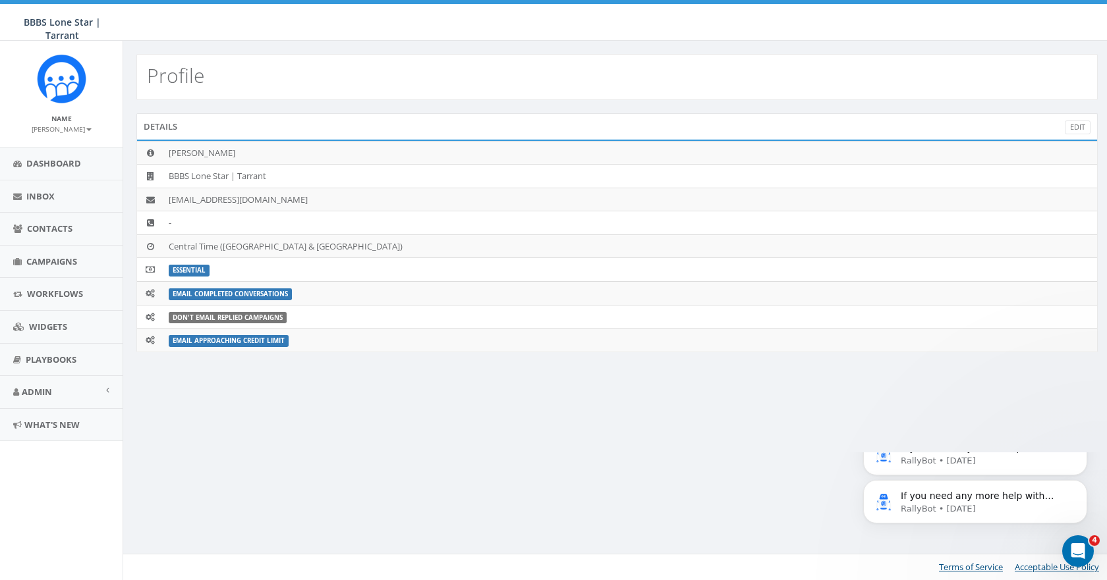
scroll to position [0, 0]
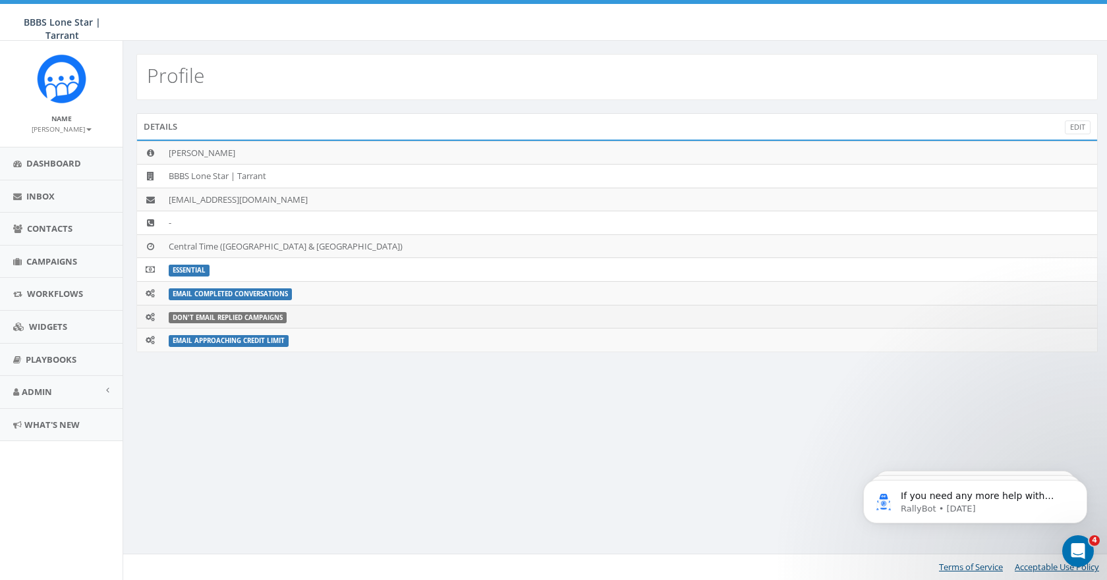
click at [181, 318] on label "Don't Email Replied Campaigns" at bounding box center [228, 318] width 118 height 12
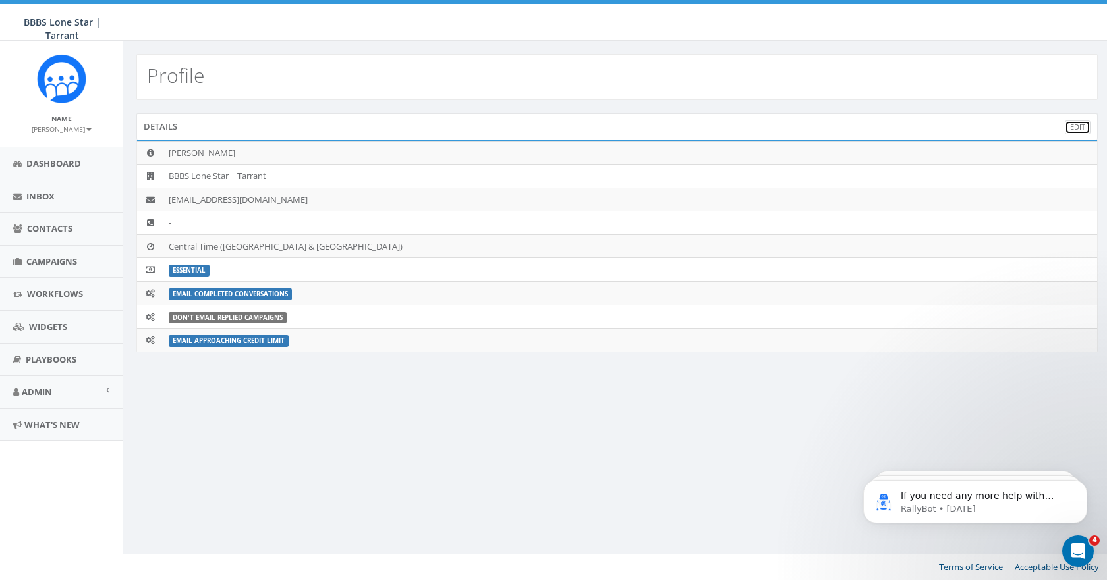
click at [1077, 125] on link "Edit" at bounding box center [1078, 128] width 26 height 14
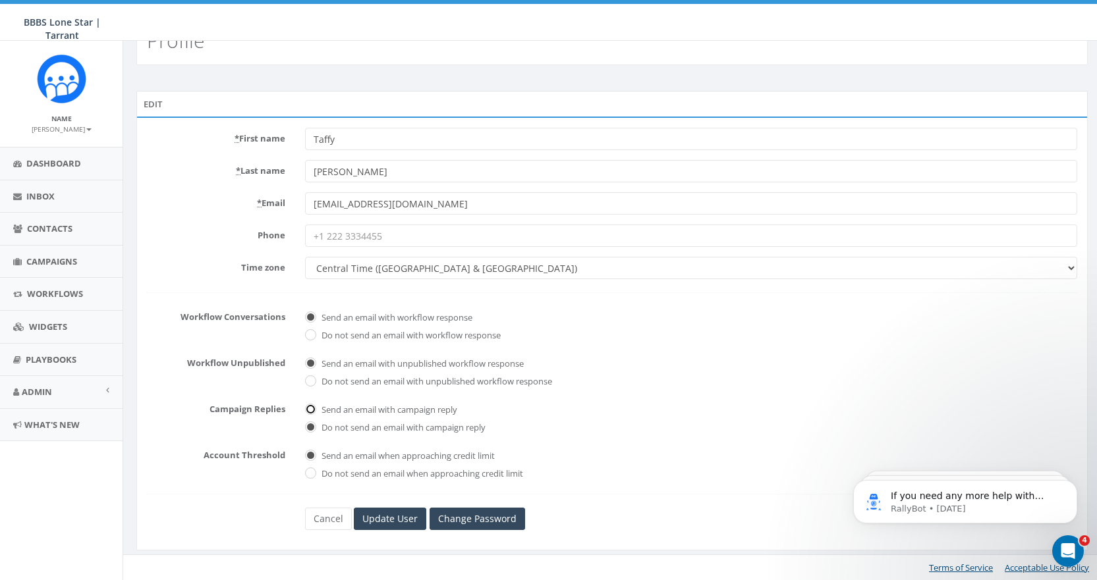
click at [312, 406] on input "Send an email with campaign reply" at bounding box center [309, 410] width 9 height 9
radio input "true"
click at [380, 516] on input "Update User" at bounding box center [390, 519] width 72 height 22
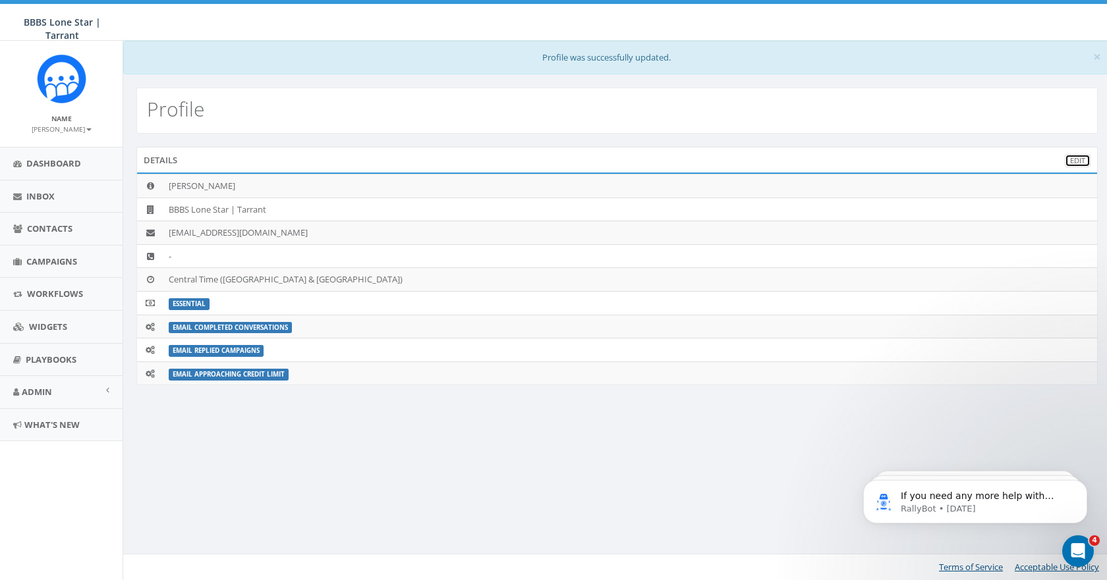
click at [1075, 162] on link "Edit" at bounding box center [1078, 161] width 26 height 14
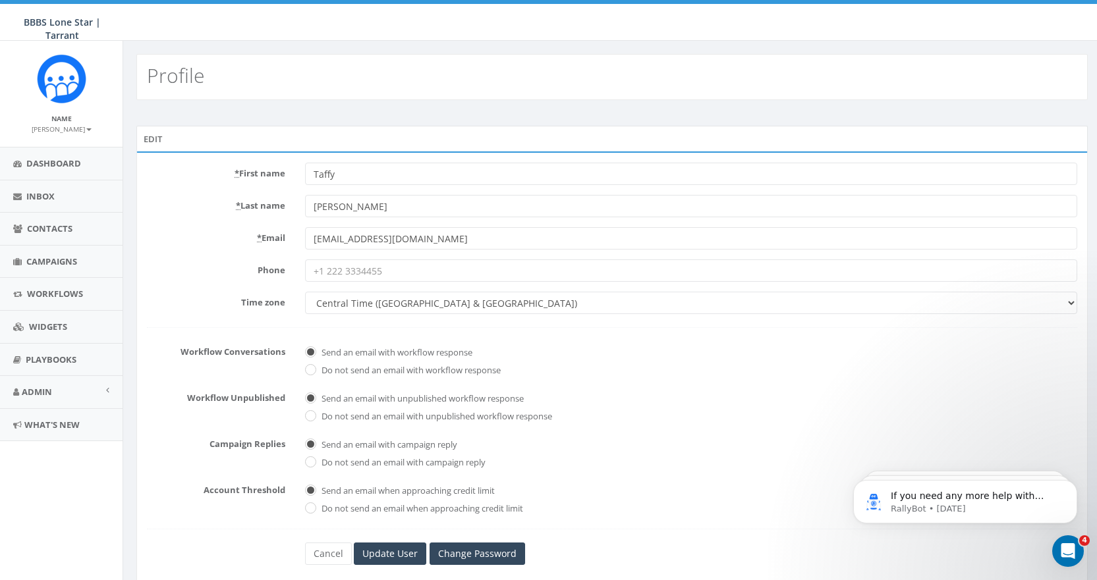
click at [72, 128] on small "[PERSON_NAME]" at bounding box center [62, 129] width 60 height 9
click at [49, 153] on link "Profile" at bounding box center [66, 149] width 104 height 16
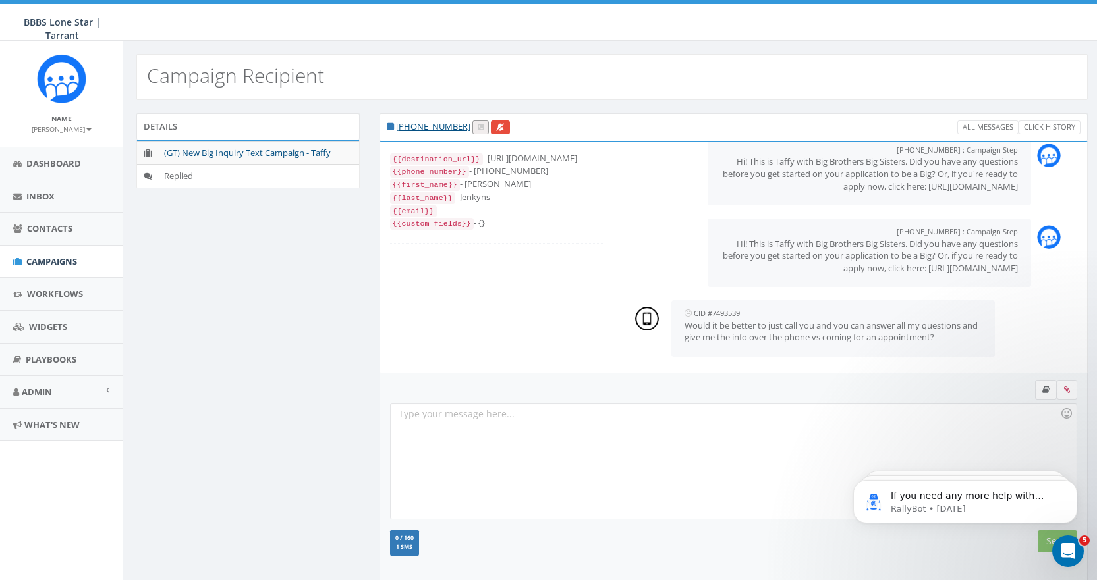
scroll to position [592, 0]
click at [552, 434] on div at bounding box center [734, 461] width 686 height 115
click html "If you need any more help with using or customizing templates, I'm here to assi…"
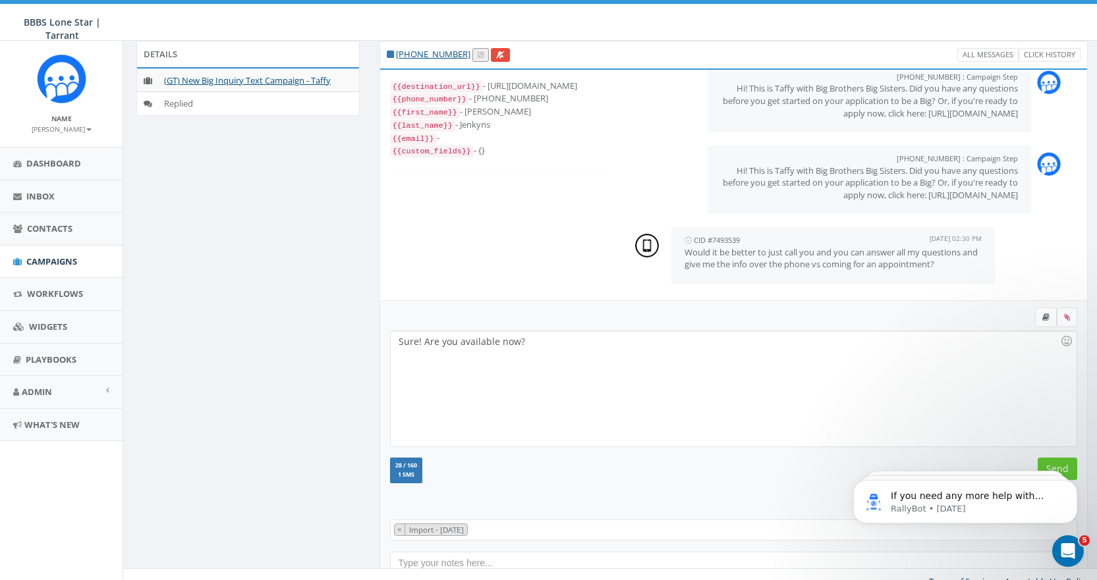
scroll to position [87, 0]
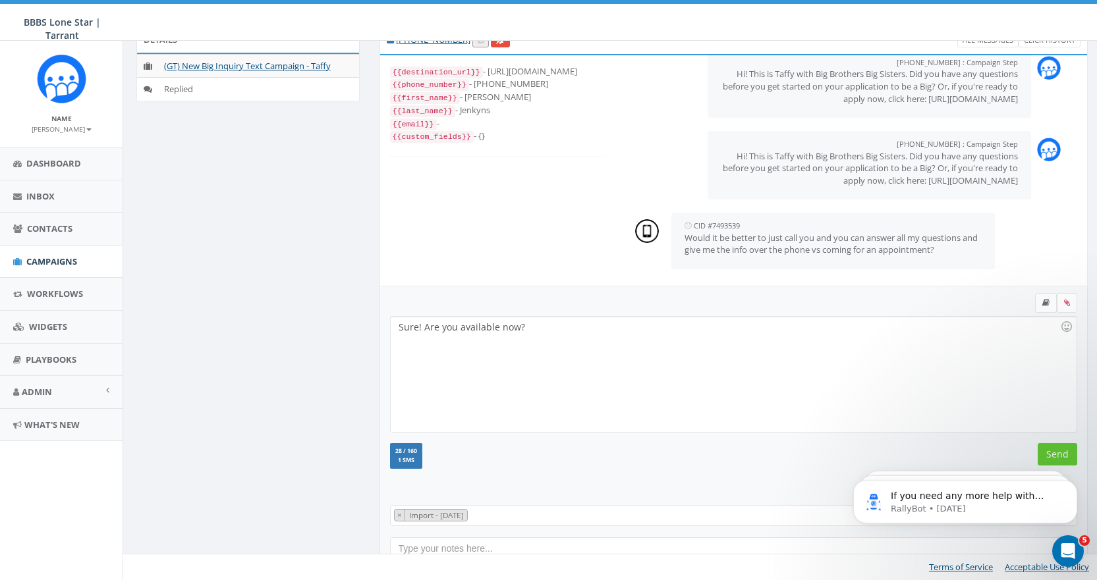
click html "If you need any more help with using or customizing templates, I'm here to assi…"
click at [1055, 451] on input "Send" at bounding box center [1058, 454] width 40 height 22
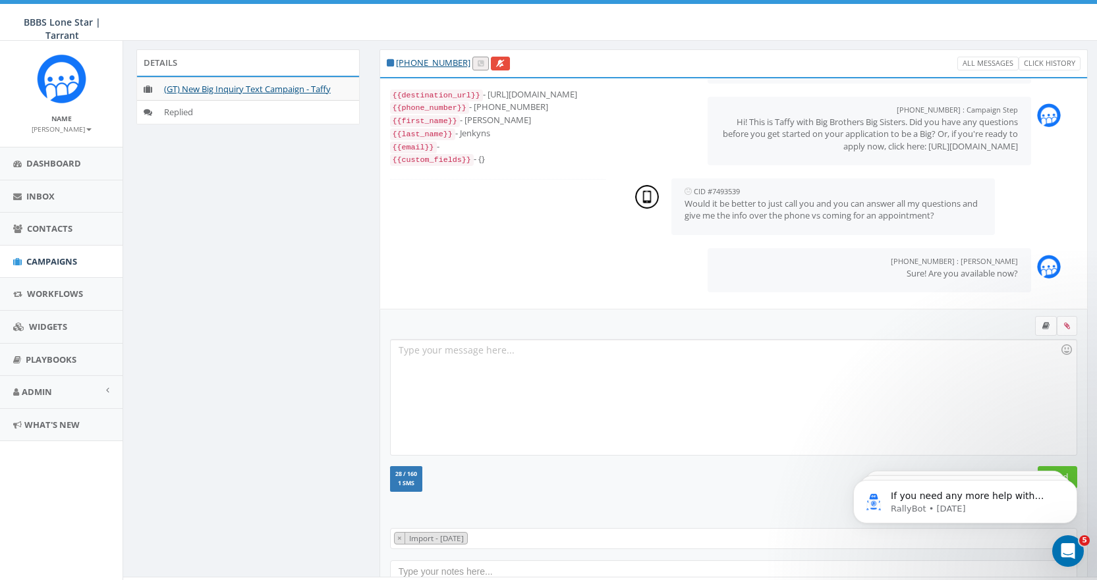
scroll to position [66, 0]
